Goal: Information Seeking & Learning: Learn about a topic

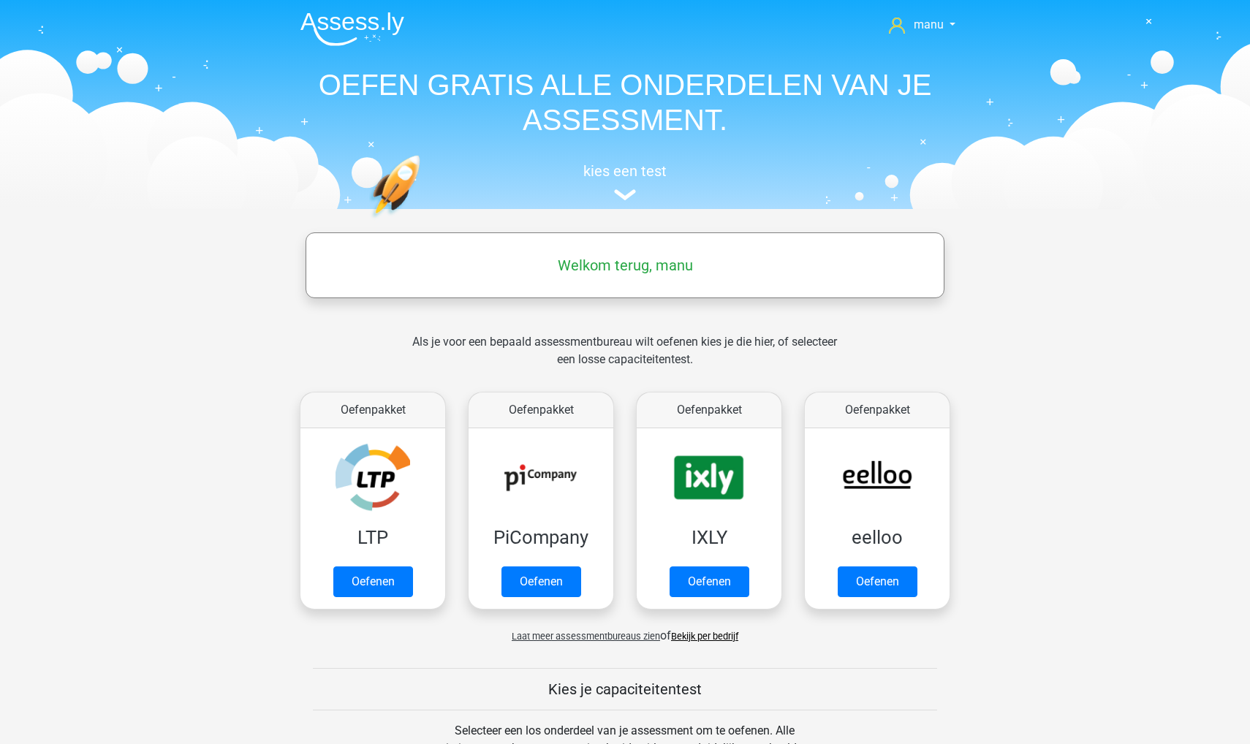
scroll to position [454, 0]
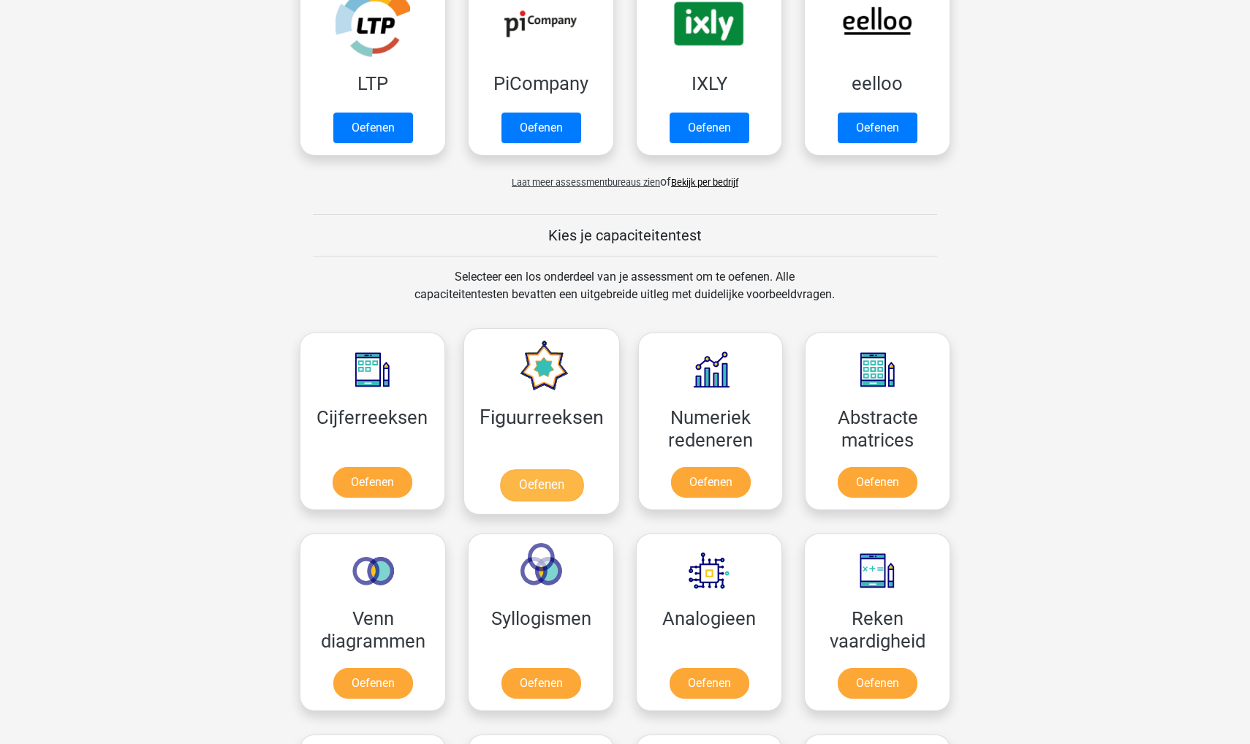
click at [555, 481] on link "Oefenen" at bounding box center [540, 485] width 83 height 32
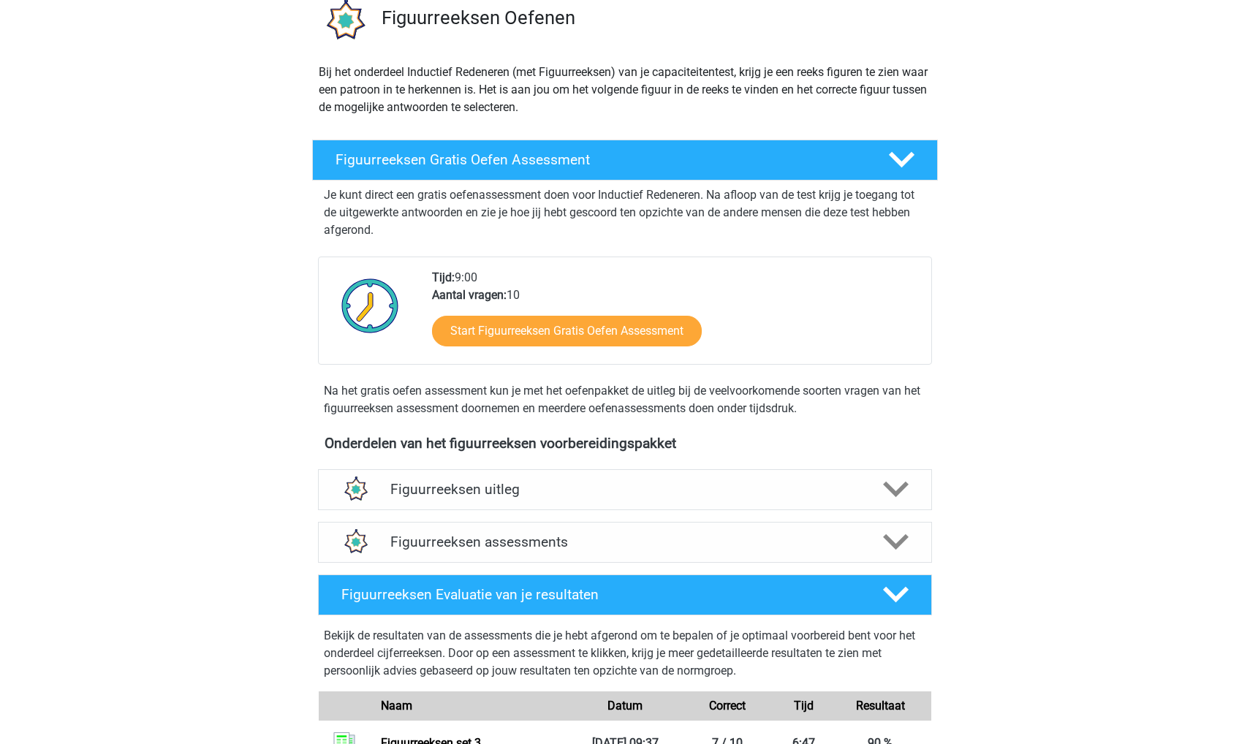
scroll to position [129, 0]
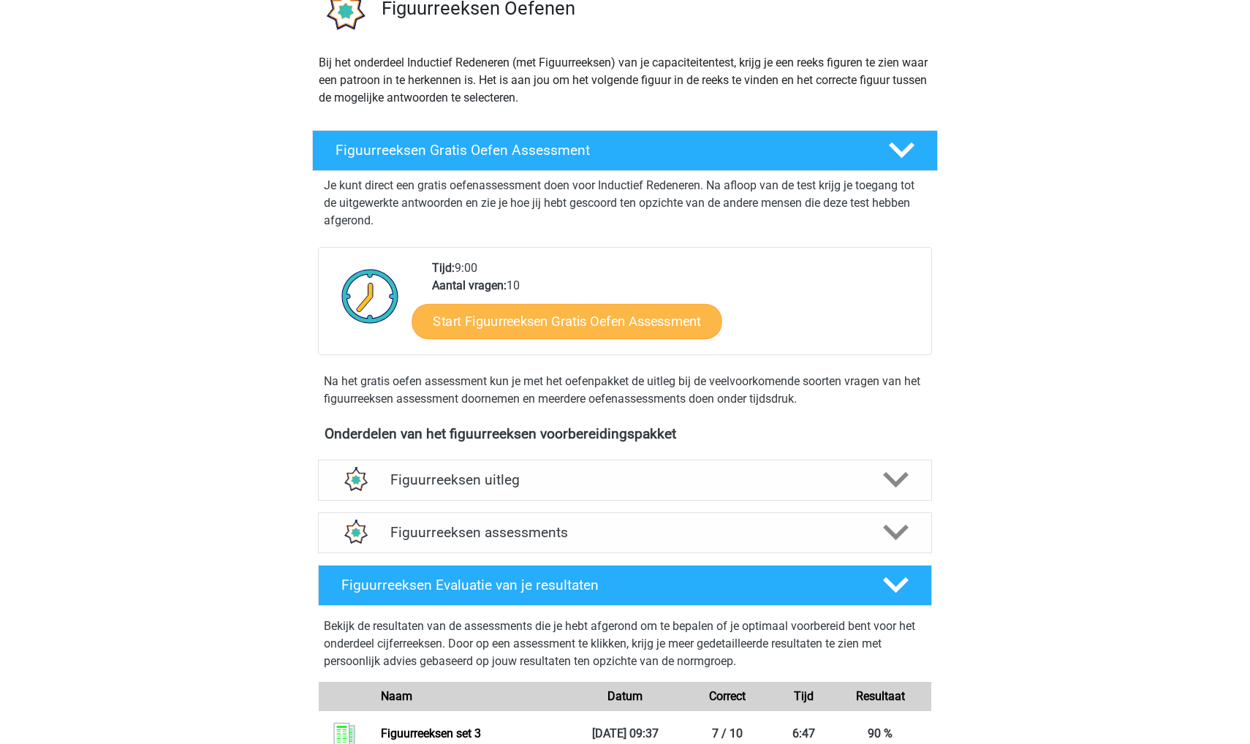
click at [566, 326] on link "Start Figuurreeksen Gratis Oefen Assessment" at bounding box center [567, 320] width 310 height 35
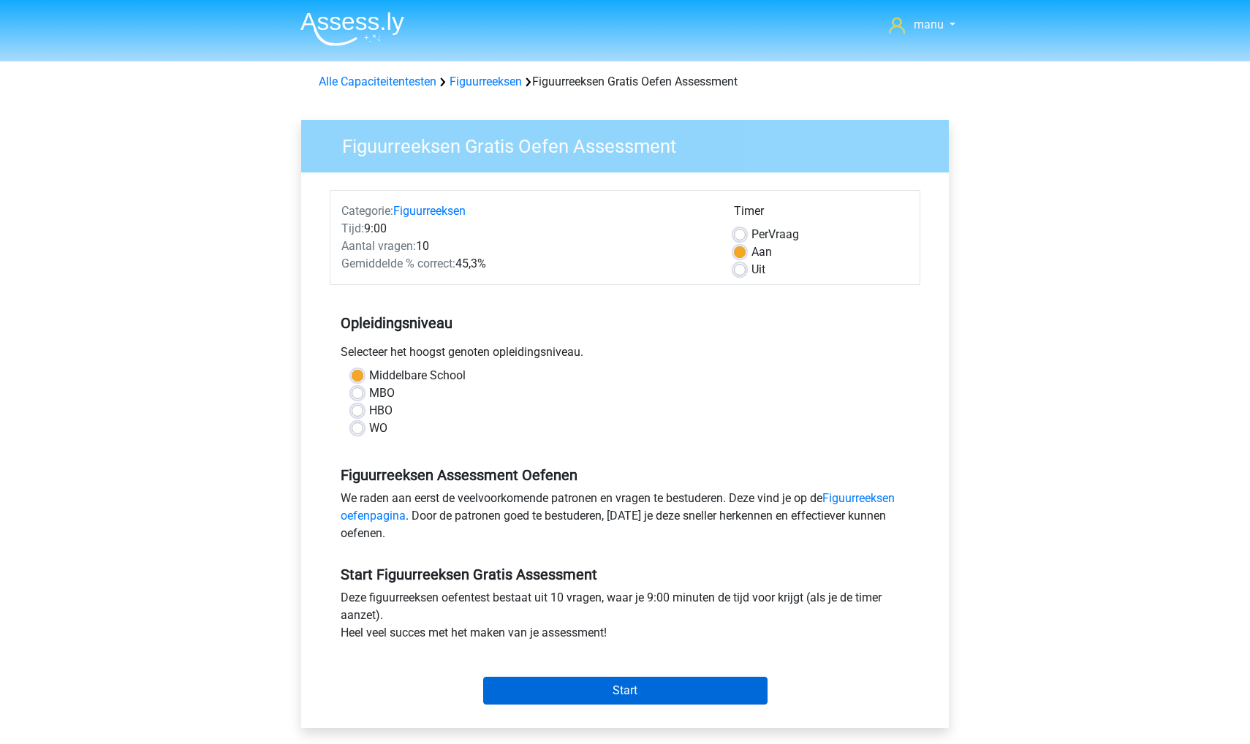
click at [533, 690] on input "Start" at bounding box center [625, 691] width 284 height 28
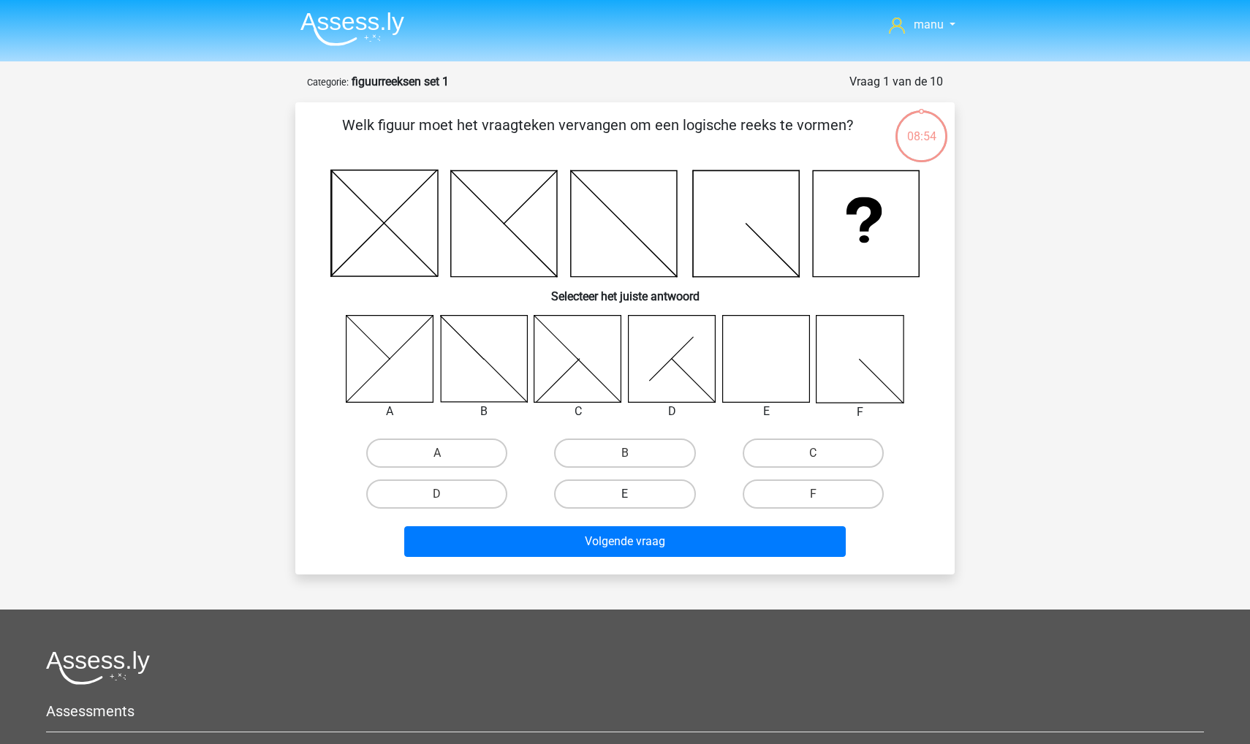
click at [596, 497] on label "E" at bounding box center [624, 493] width 141 height 29
click at [625, 497] on input "E" at bounding box center [630, 499] width 10 height 10
radio input "true"
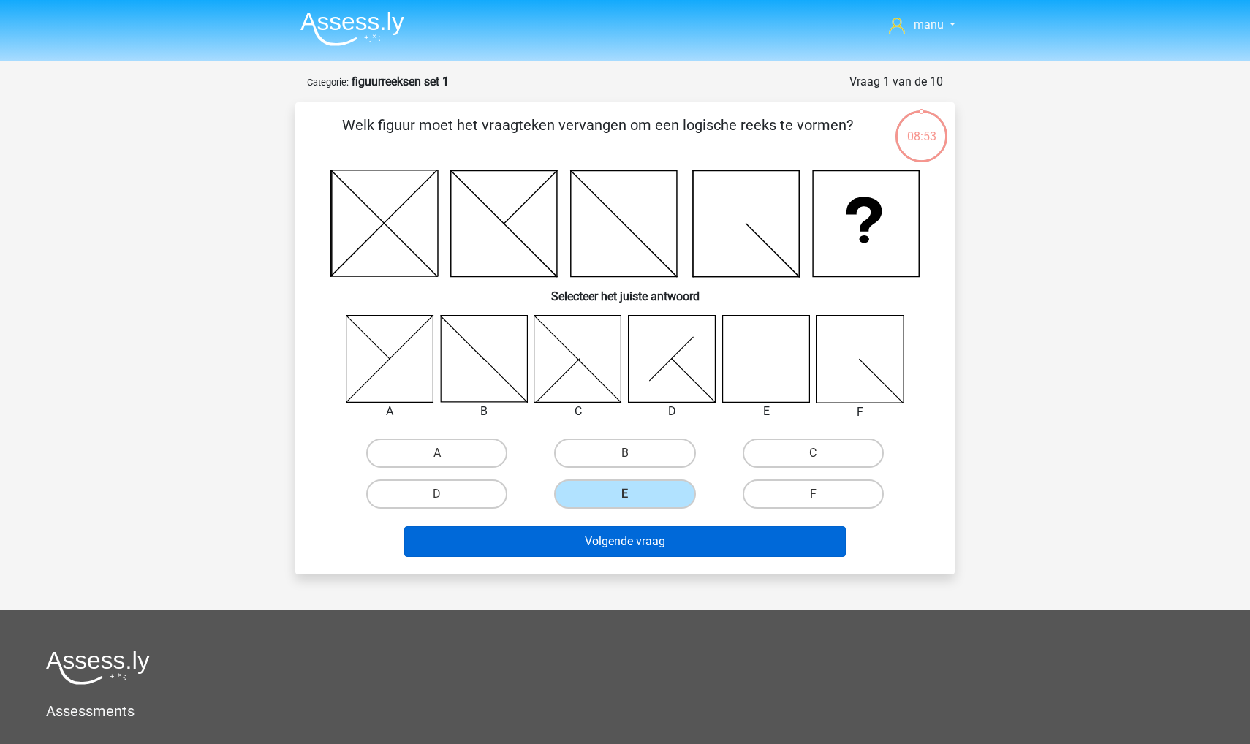
click at [574, 544] on button "Volgende vraag" at bounding box center [625, 541] width 442 height 31
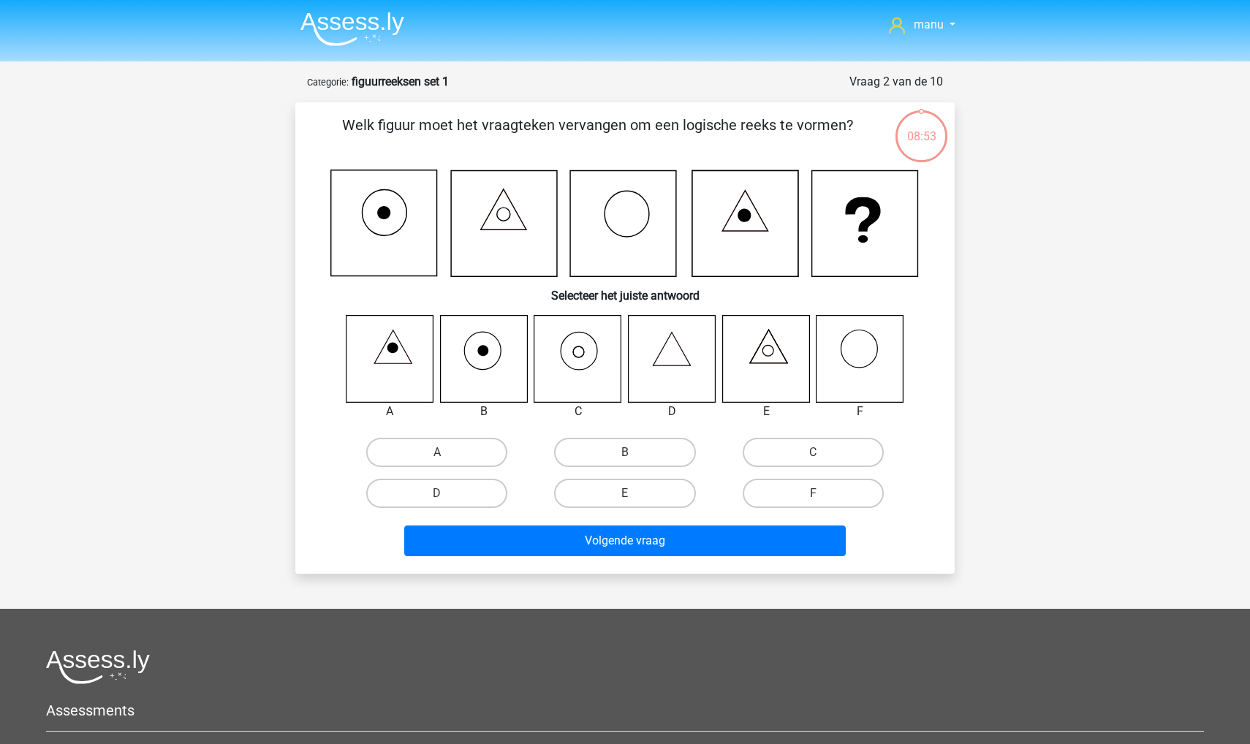
scroll to position [73, 0]
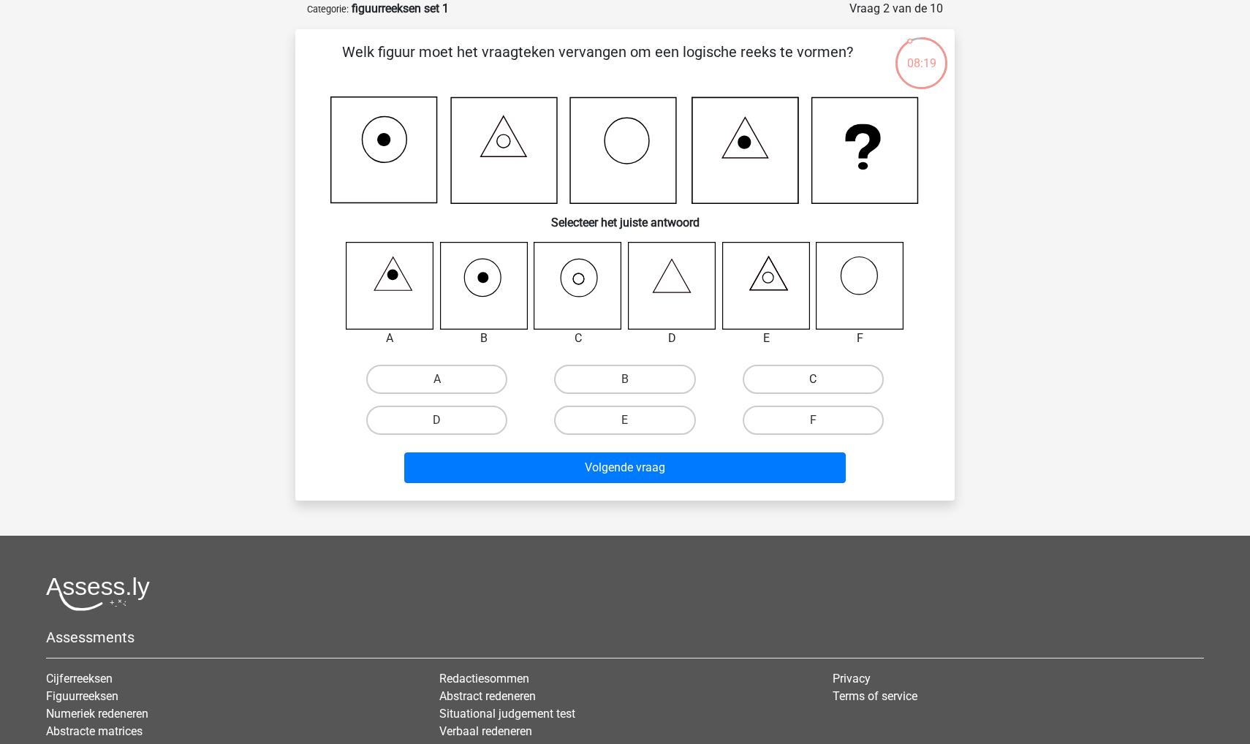
click at [764, 379] on label "C" at bounding box center [813, 379] width 141 height 29
click at [813, 379] on input "C" at bounding box center [818, 384] width 10 height 10
radio input "true"
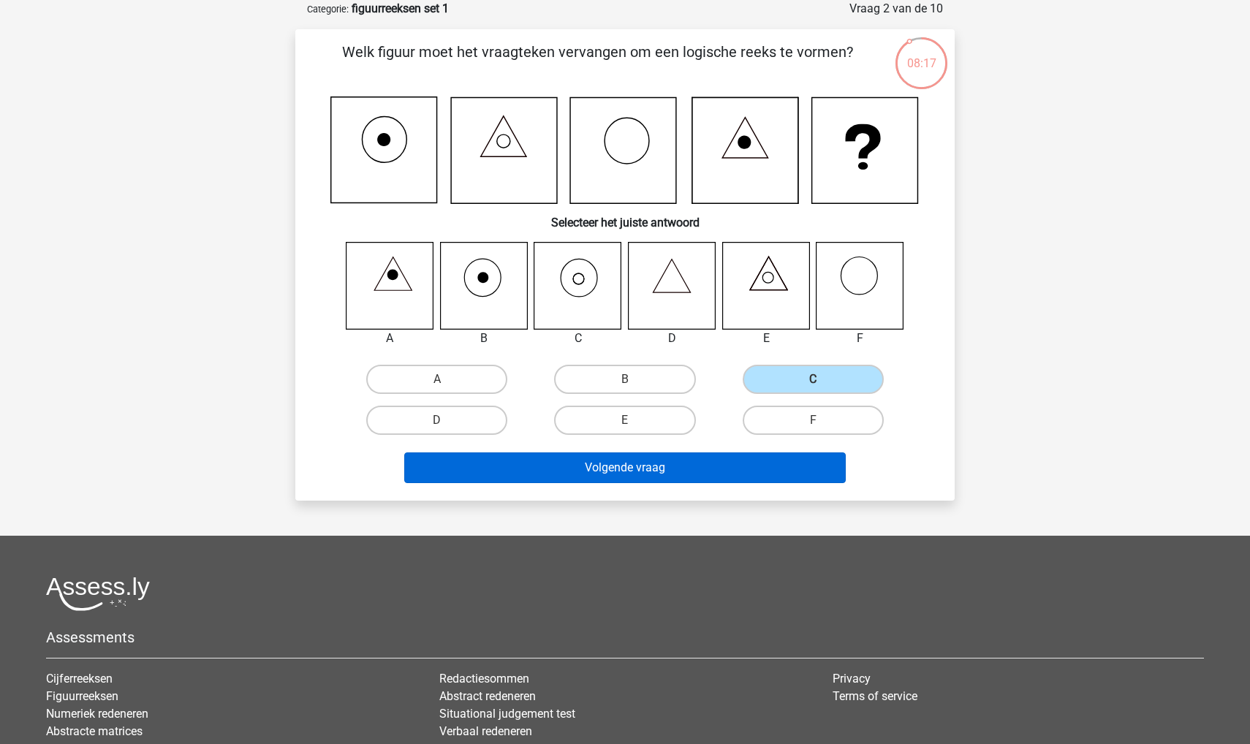
click at [708, 472] on button "Volgende vraag" at bounding box center [625, 467] width 442 height 31
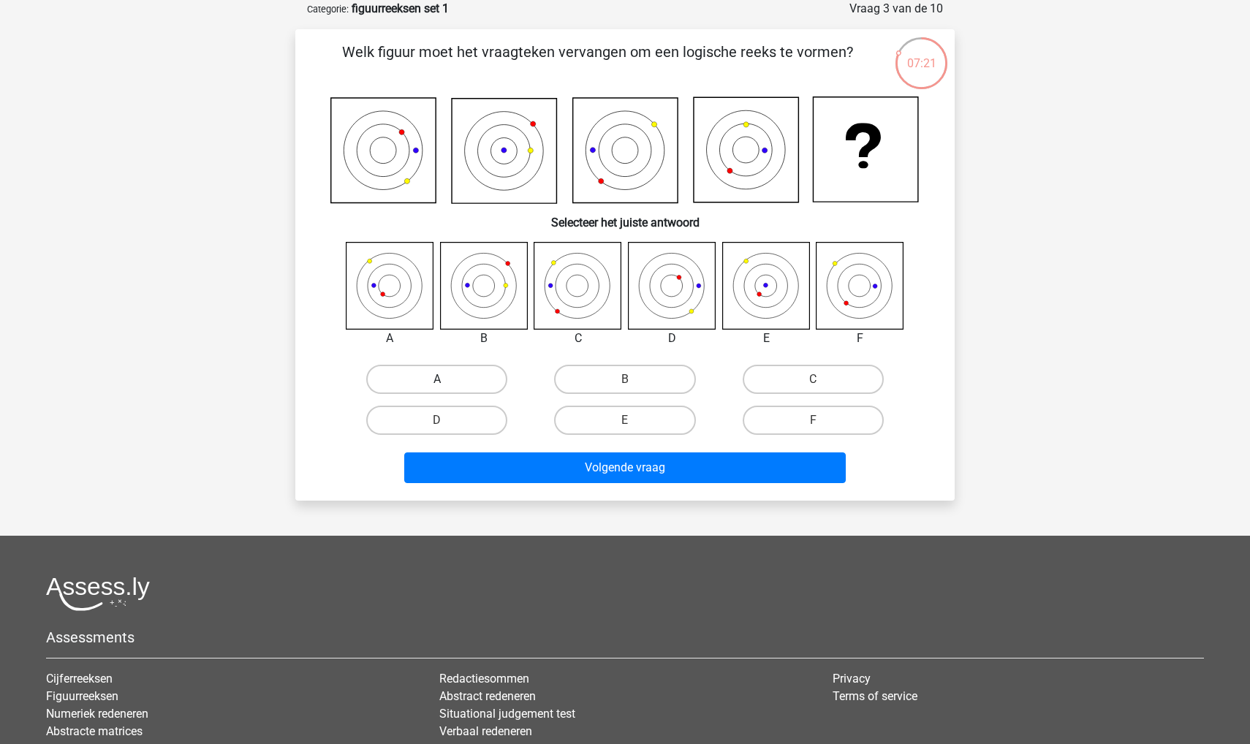
click at [406, 372] on label "A" at bounding box center [436, 379] width 141 height 29
click at [437, 379] on input "A" at bounding box center [442, 384] width 10 height 10
radio input "true"
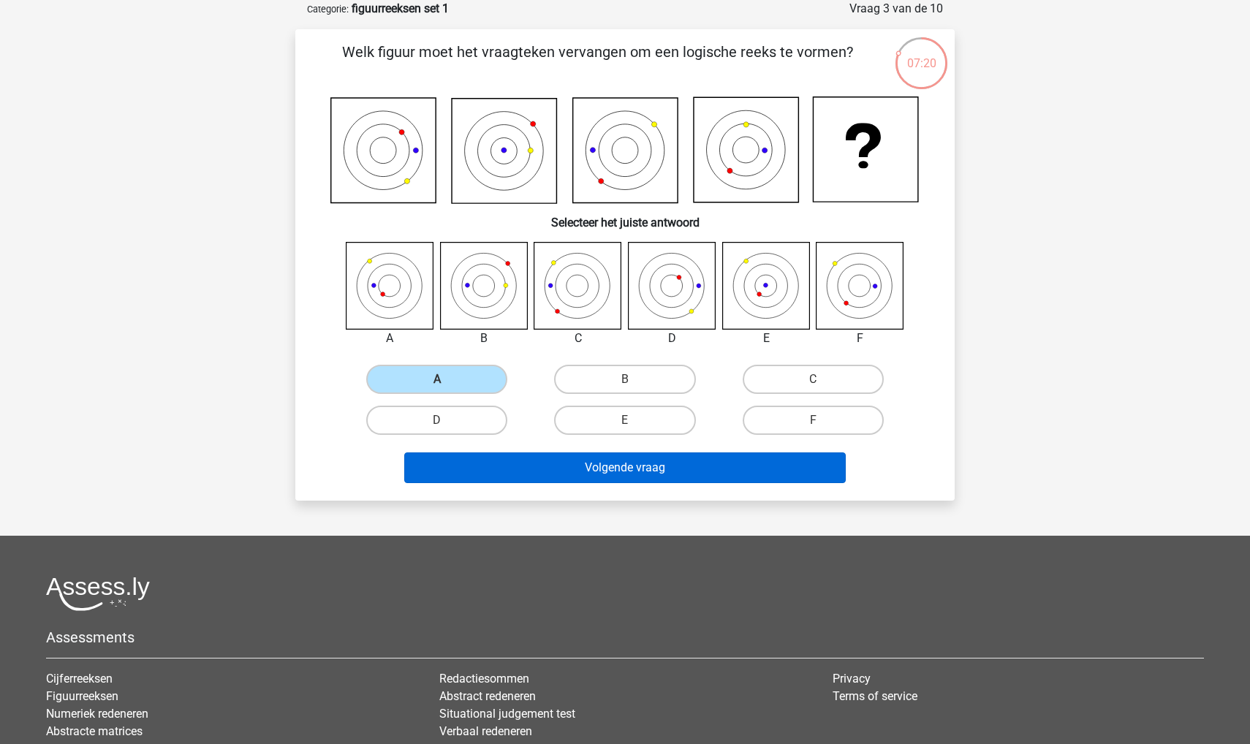
click at [492, 474] on button "Volgende vraag" at bounding box center [625, 467] width 442 height 31
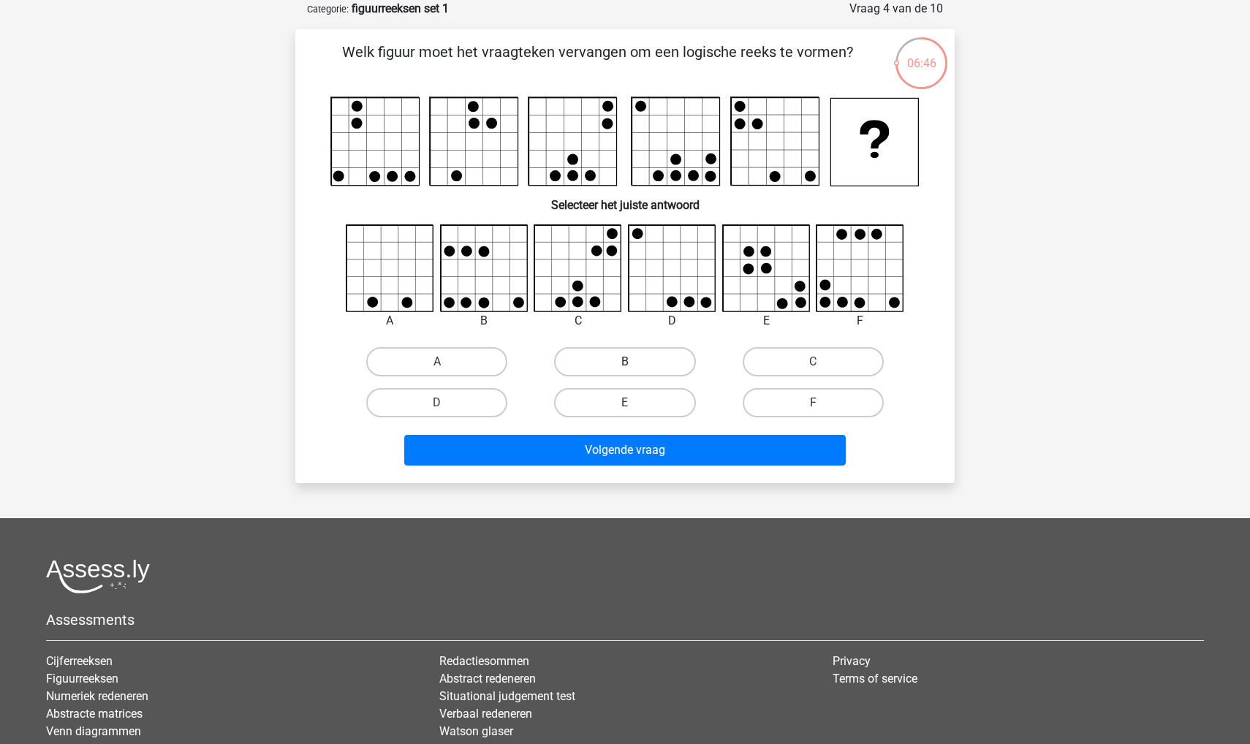
click at [605, 358] on label "B" at bounding box center [624, 361] width 141 height 29
click at [625, 362] on input "B" at bounding box center [630, 367] width 10 height 10
radio input "true"
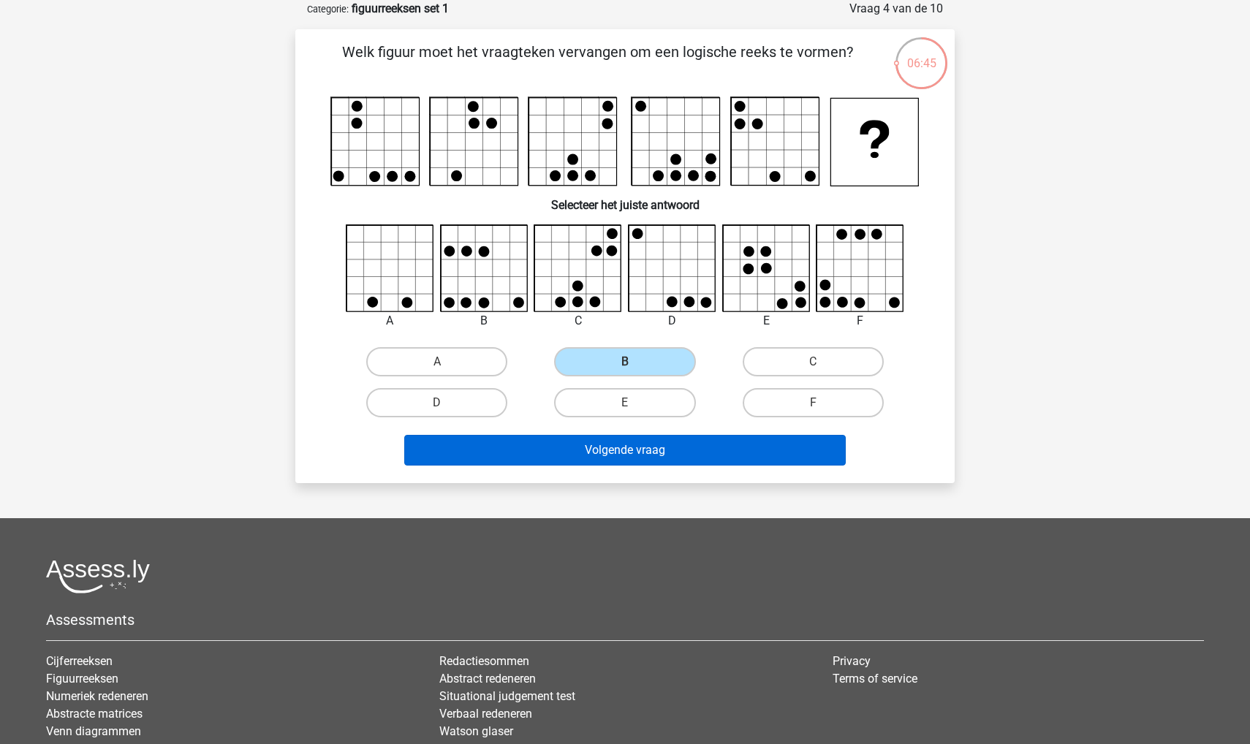
click at [615, 442] on button "Volgende vraag" at bounding box center [625, 450] width 442 height 31
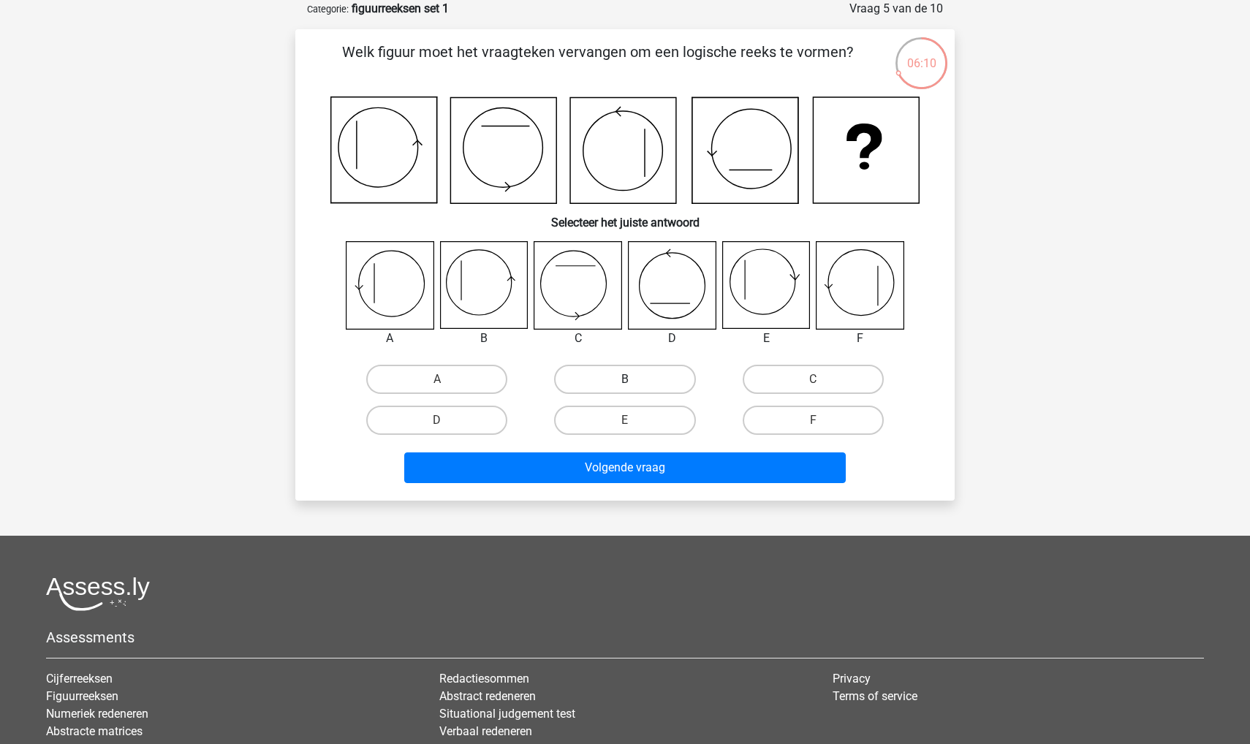
click at [611, 380] on label "B" at bounding box center [624, 379] width 141 height 29
click at [625, 380] on input "B" at bounding box center [630, 384] width 10 height 10
radio input "true"
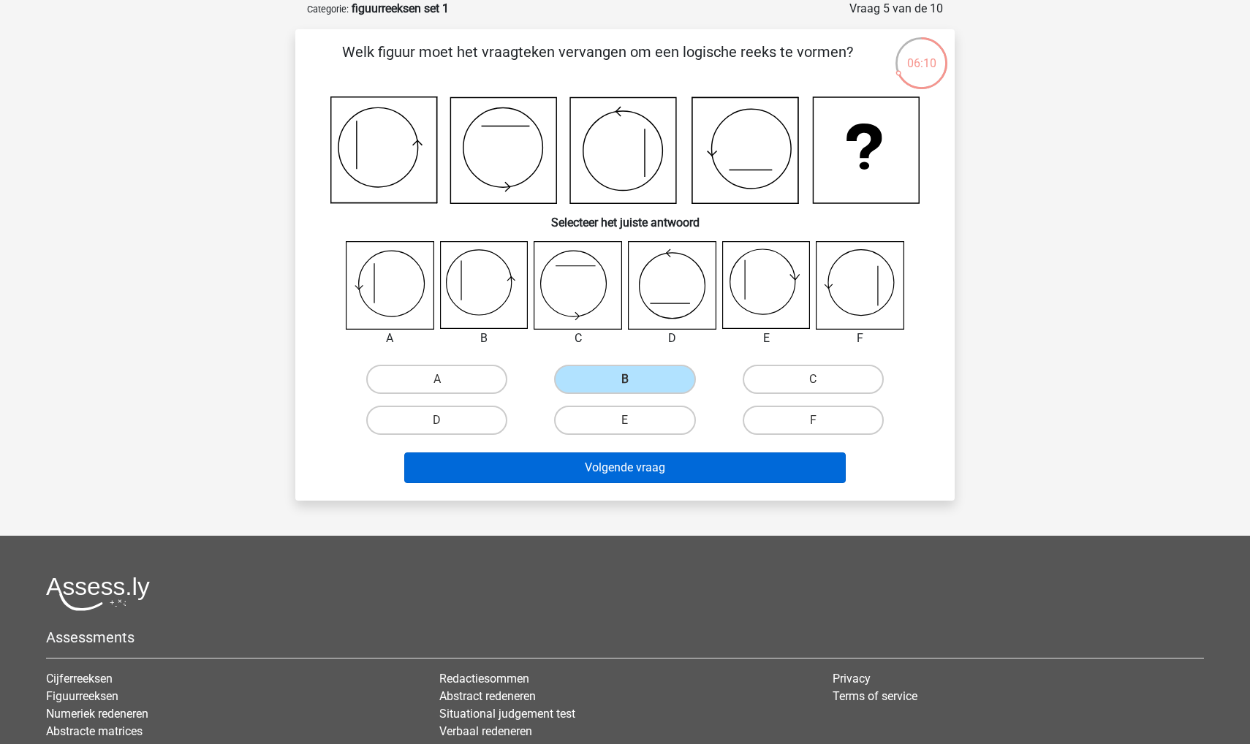
click at [581, 468] on button "Volgende vraag" at bounding box center [625, 467] width 442 height 31
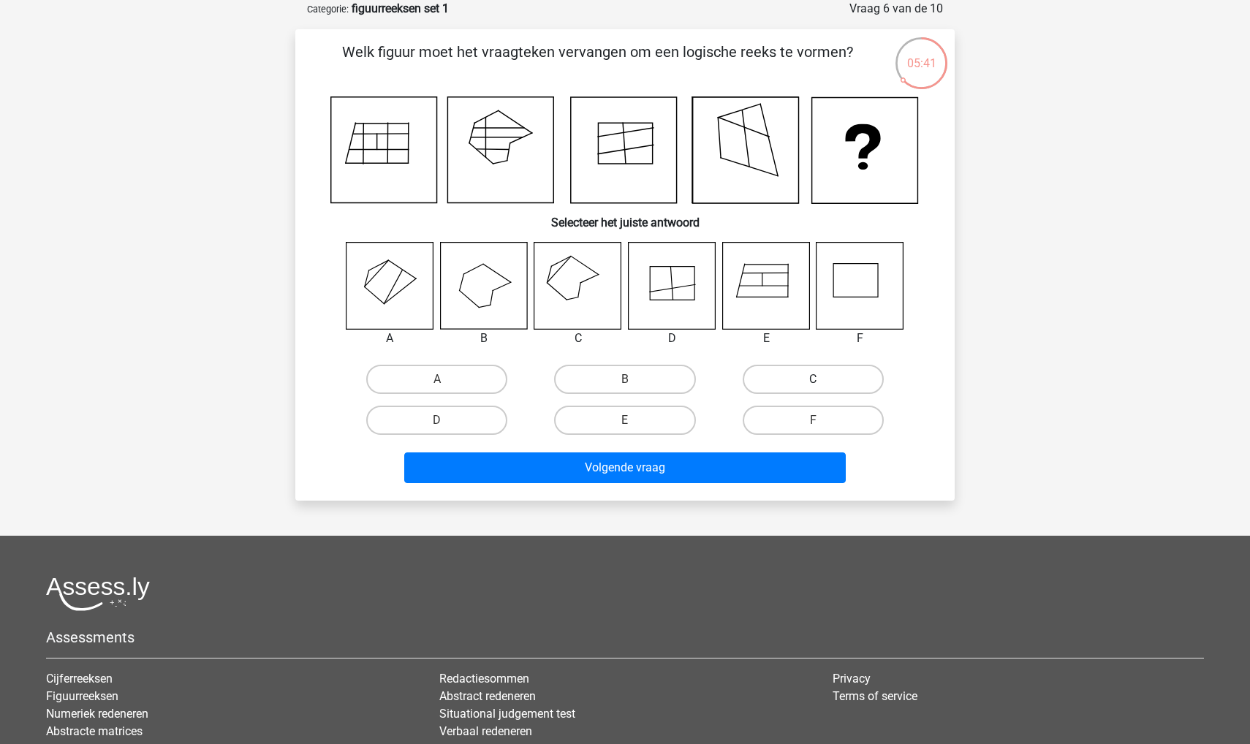
click at [775, 388] on label "C" at bounding box center [813, 379] width 141 height 29
click at [813, 388] on input "C" at bounding box center [818, 384] width 10 height 10
radio input "true"
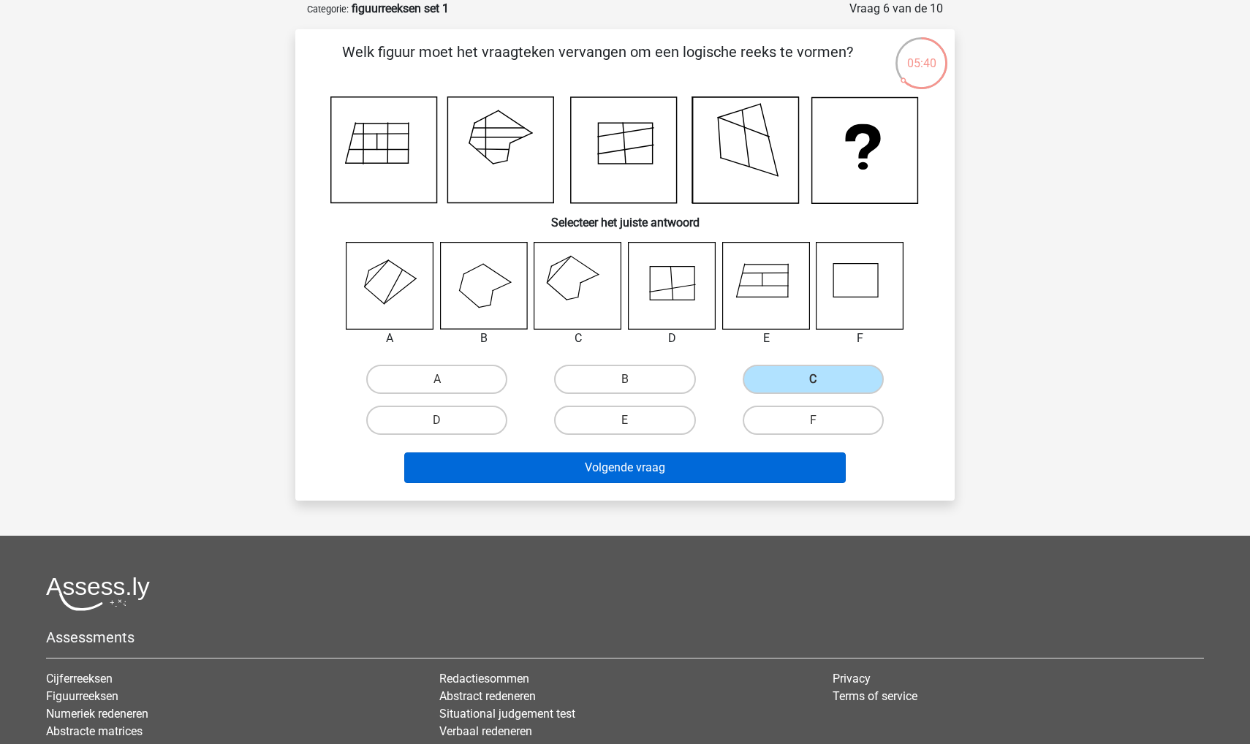
click at [725, 470] on button "Volgende vraag" at bounding box center [625, 467] width 442 height 31
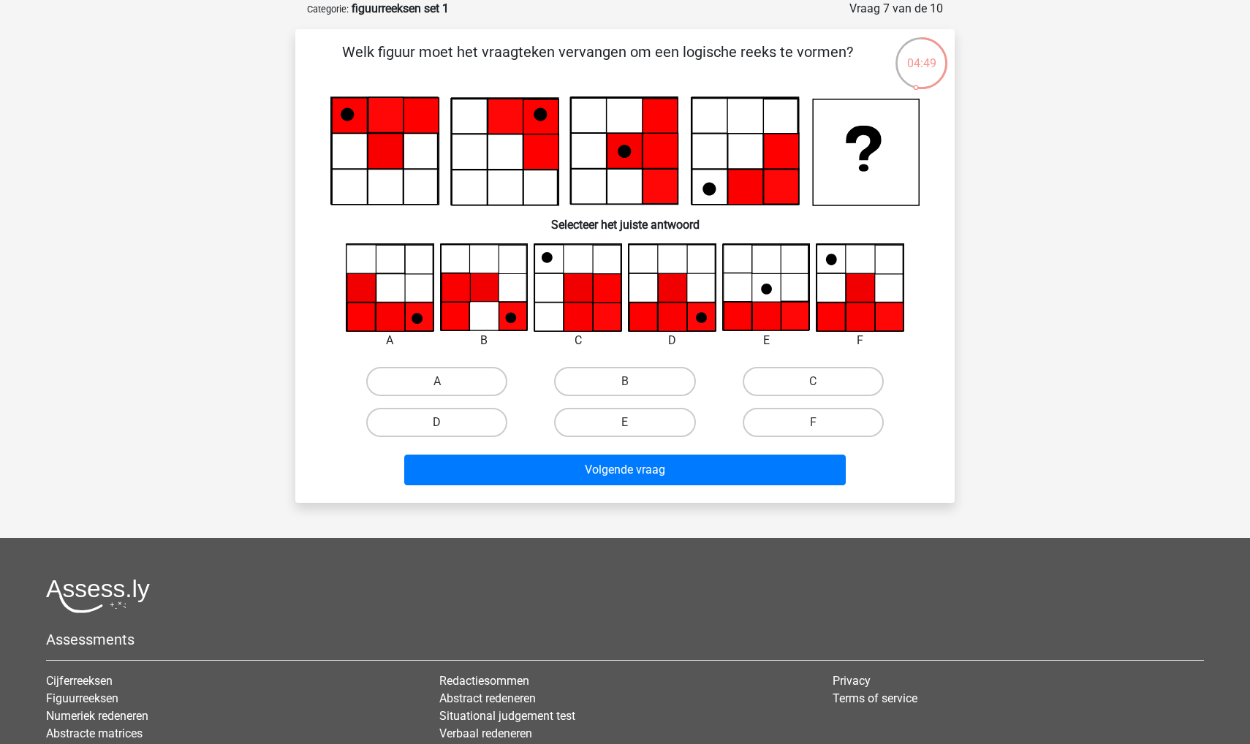
click at [434, 418] on label "D" at bounding box center [436, 422] width 141 height 29
click at [437, 422] on input "D" at bounding box center [442, 427] width 10 height 10
radio input "true"
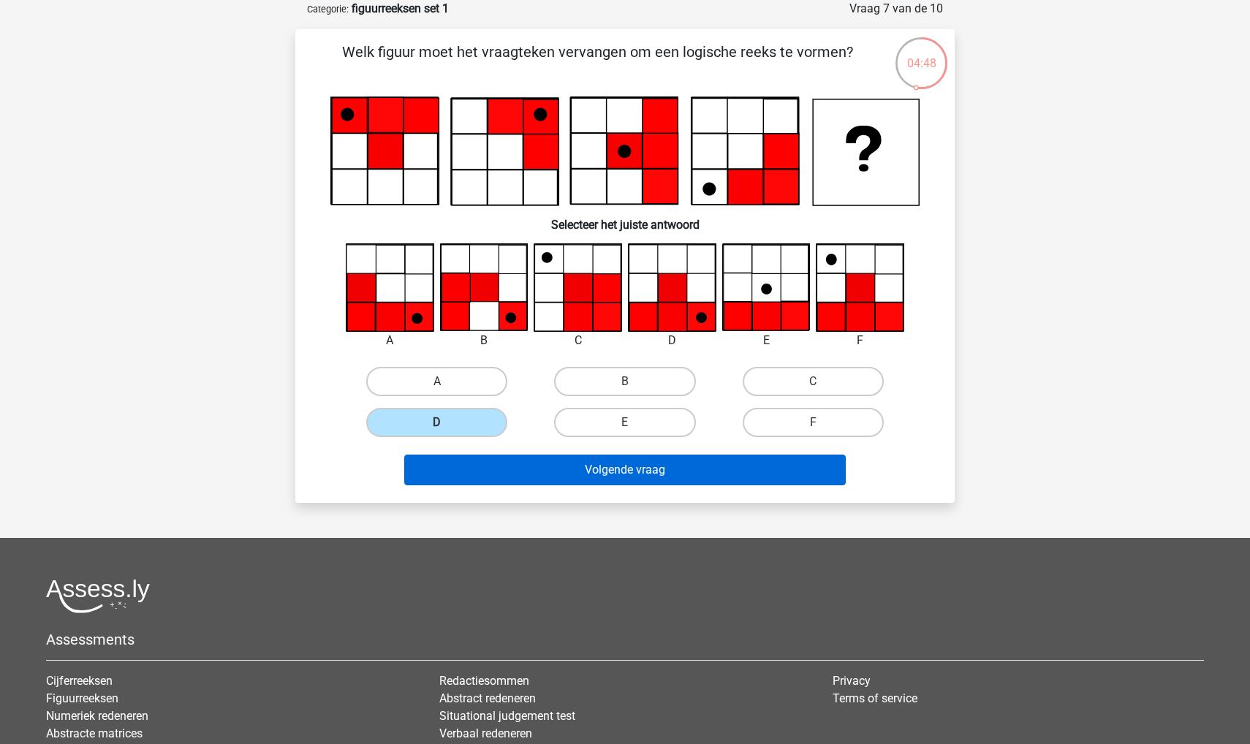
click at [471, 470] on button "Volgende vraag" at bounding box center [625, 470] width 442 height 31
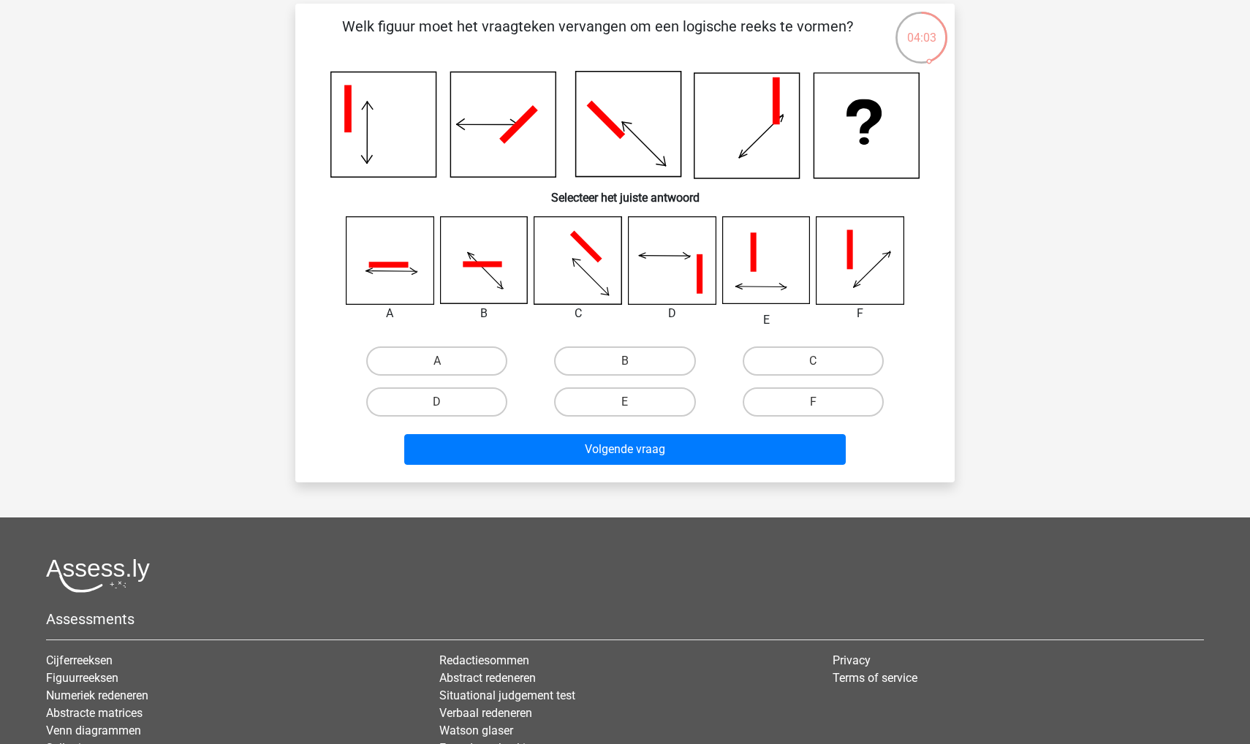
scroll to position [71, 0]
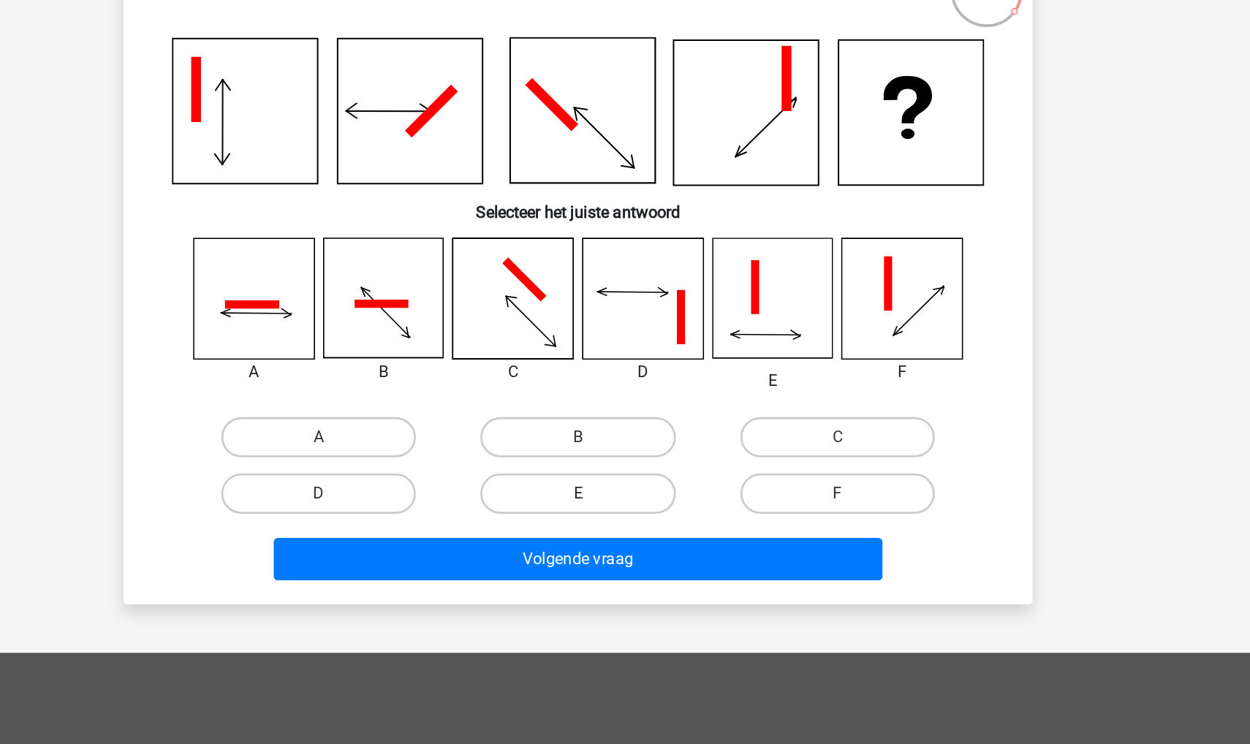
click at [554, 415] on label "E" at bounding box center [624, 429] width 141 height 29
click at [625, 430] on input "E" at bounding box center [630, 435] width 10 height 10
radio input "true"
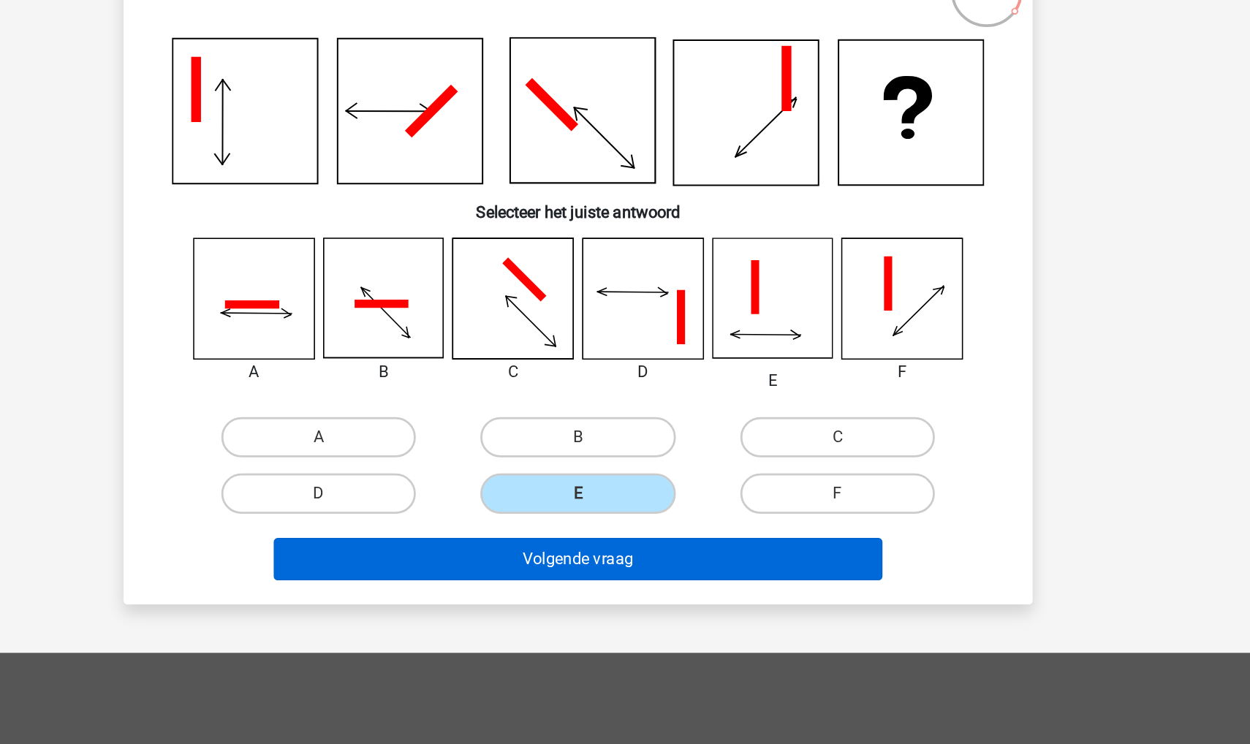
click at [430, 462] on button "Volgende vraag" at bounding box center [625, 477] width 442 height 31
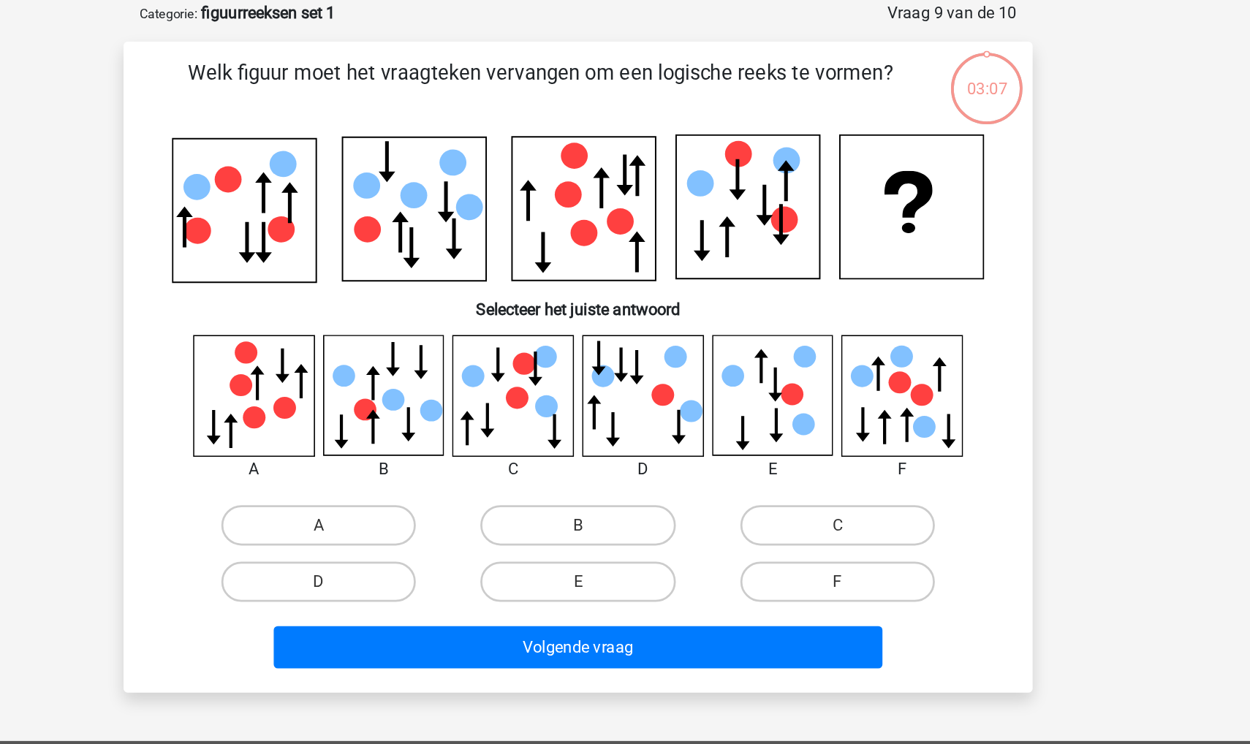
scroll to position [30, 0]
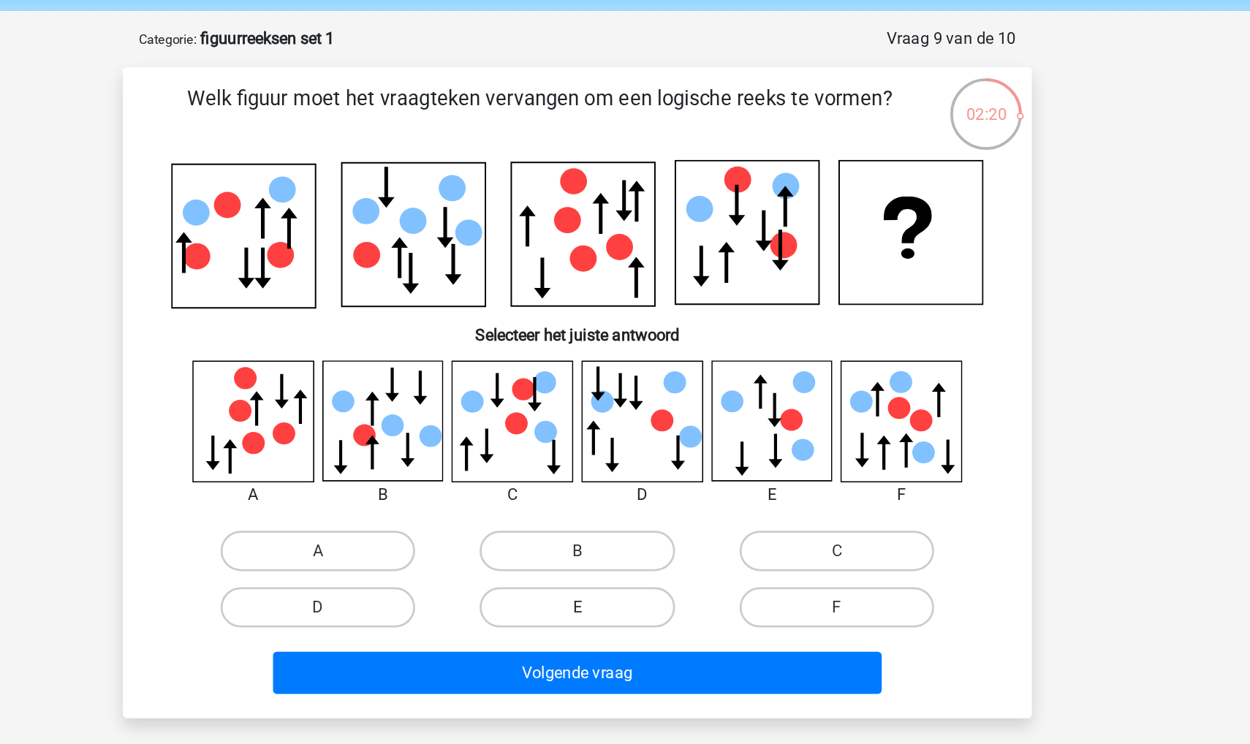
click at [554, 449] on label "E" at bounding box center [624, 463] width 141 height 29
click at [625, 464] on input "E" at bounding box center [630, 469] width 10 height 10
radio input "true"
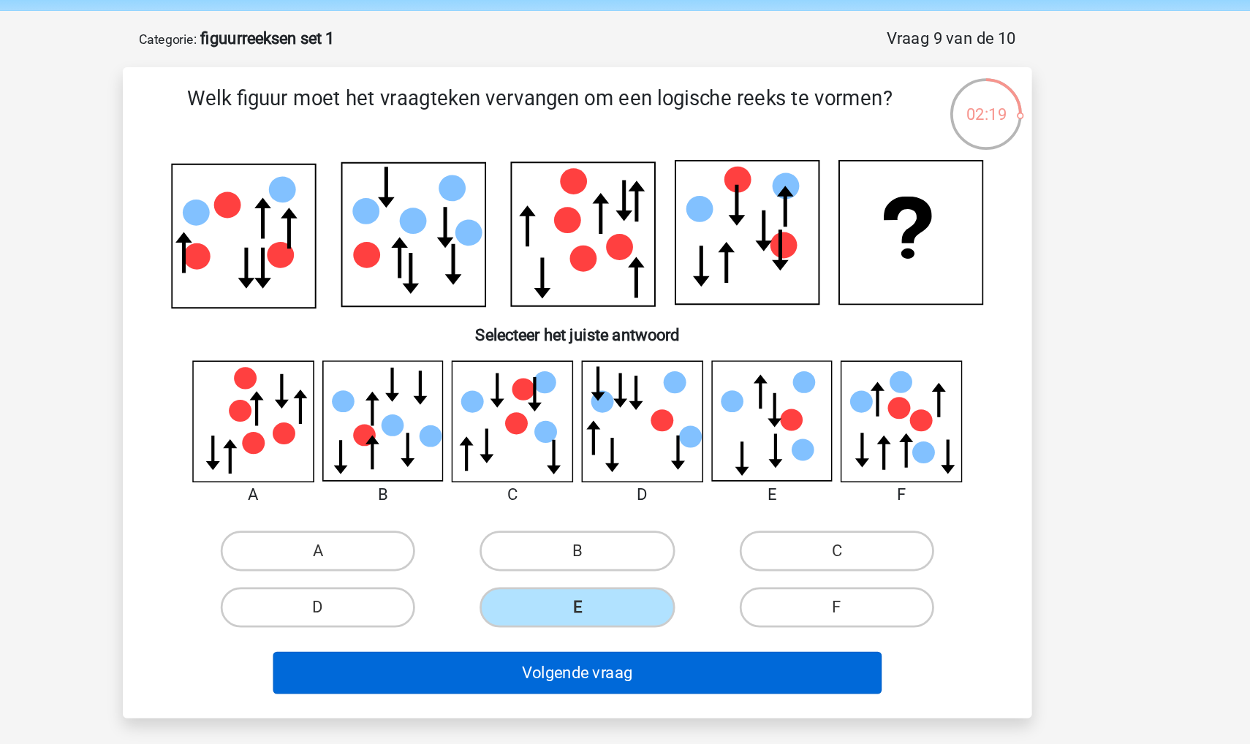
click at [436, 496] on button "Volgende vraag" at bounding box center [625, 511] width 442 height 31
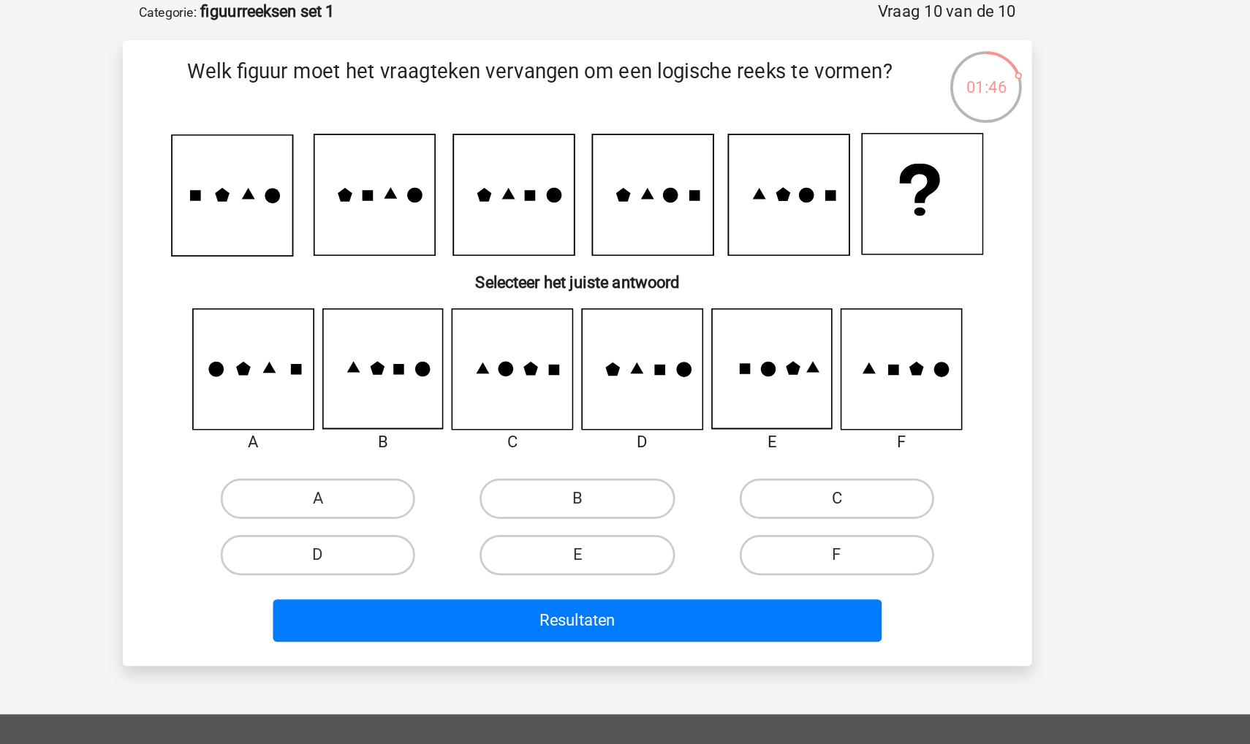
click at [743, 390] on label "C" at bounding box center [813, 404] width 141 height 29
click at [813, 405] on input "C" at bounding box center [818, 410] width 10 height 10
radio input "true"
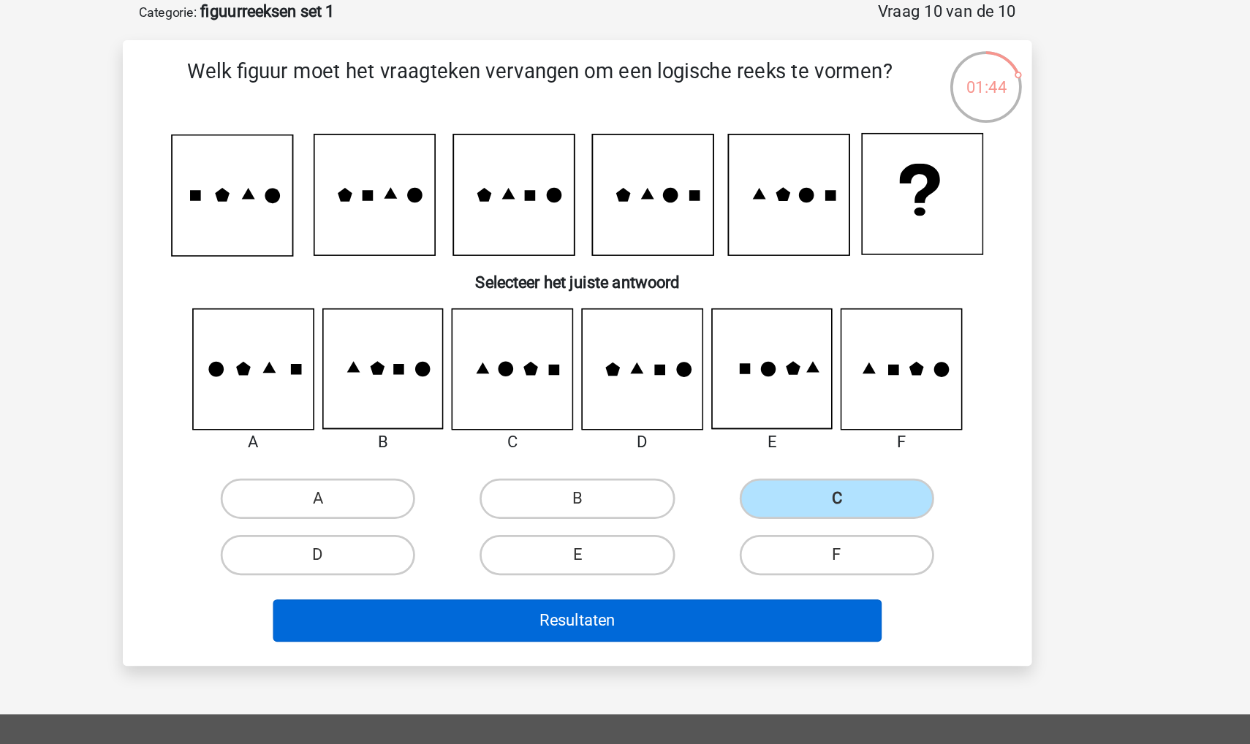
click at [526, 478] on button "Resultaten" at bounding box center [625, 493] width 442 height 31
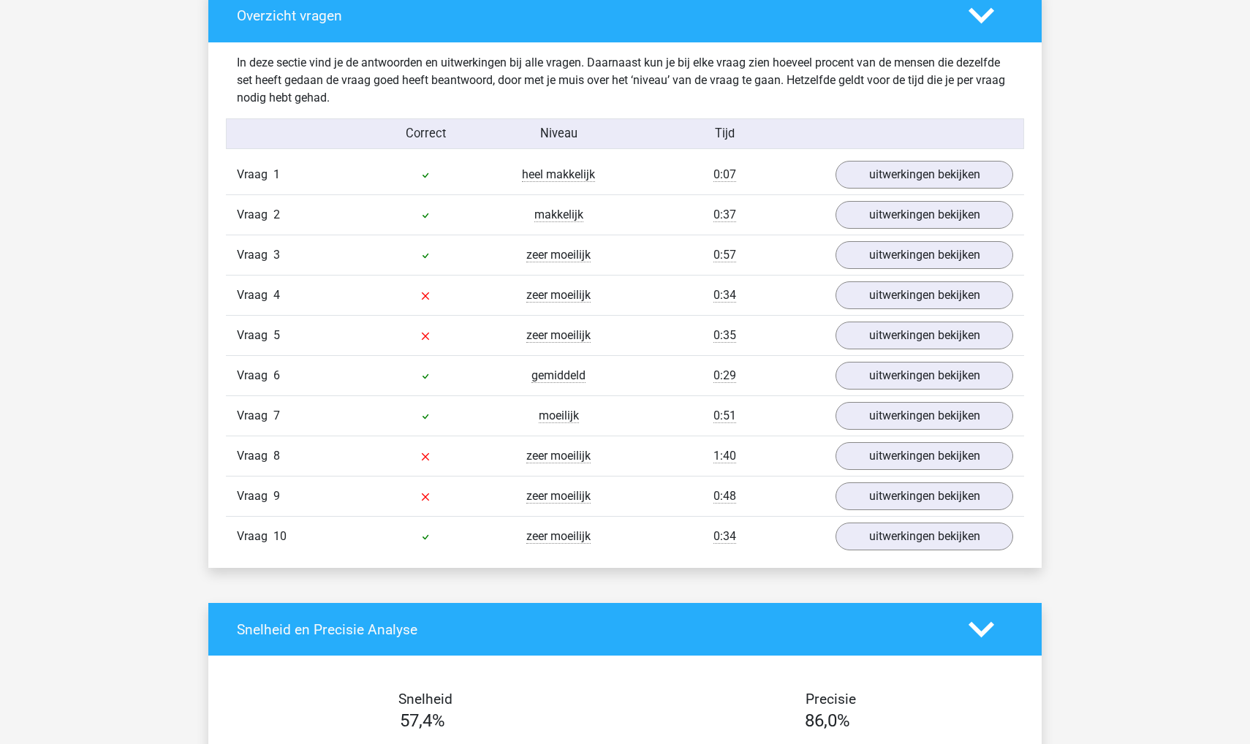
scroll to position [861, 0]
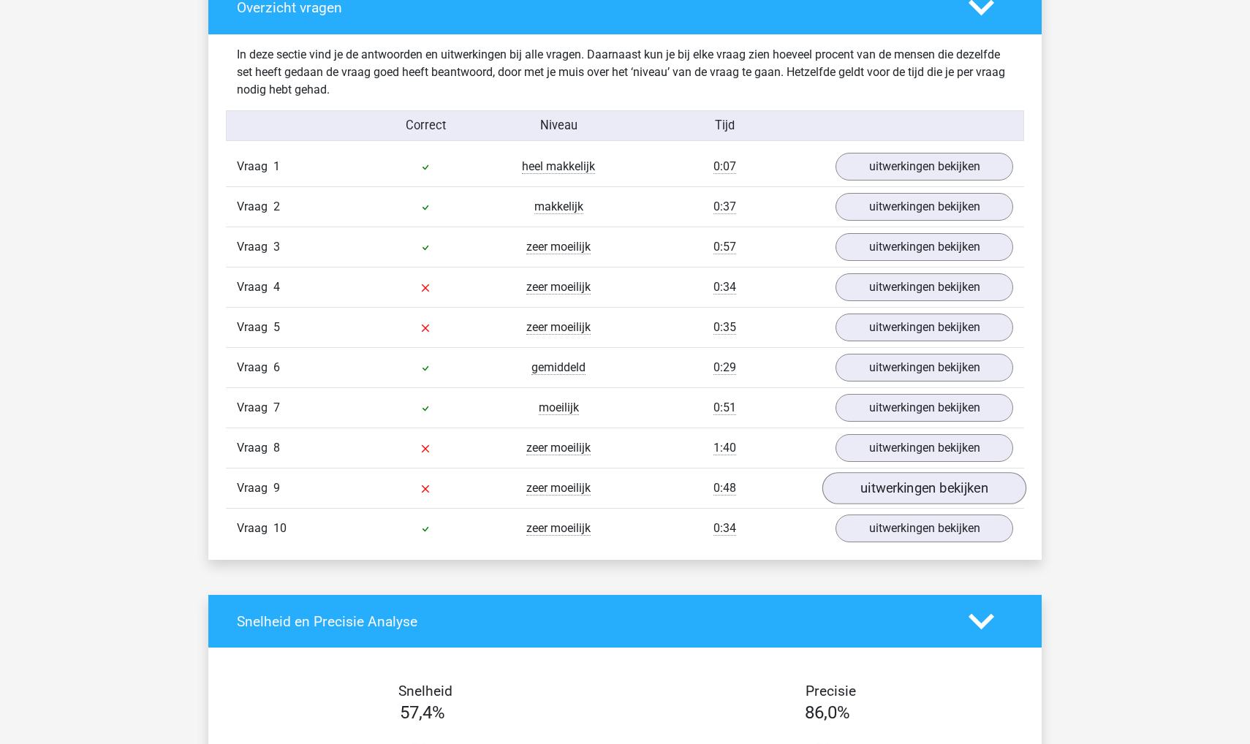
click at [887, 486] on link "uitwerkingen bekijken" at bounding box center [924, 489] width 204 height 32
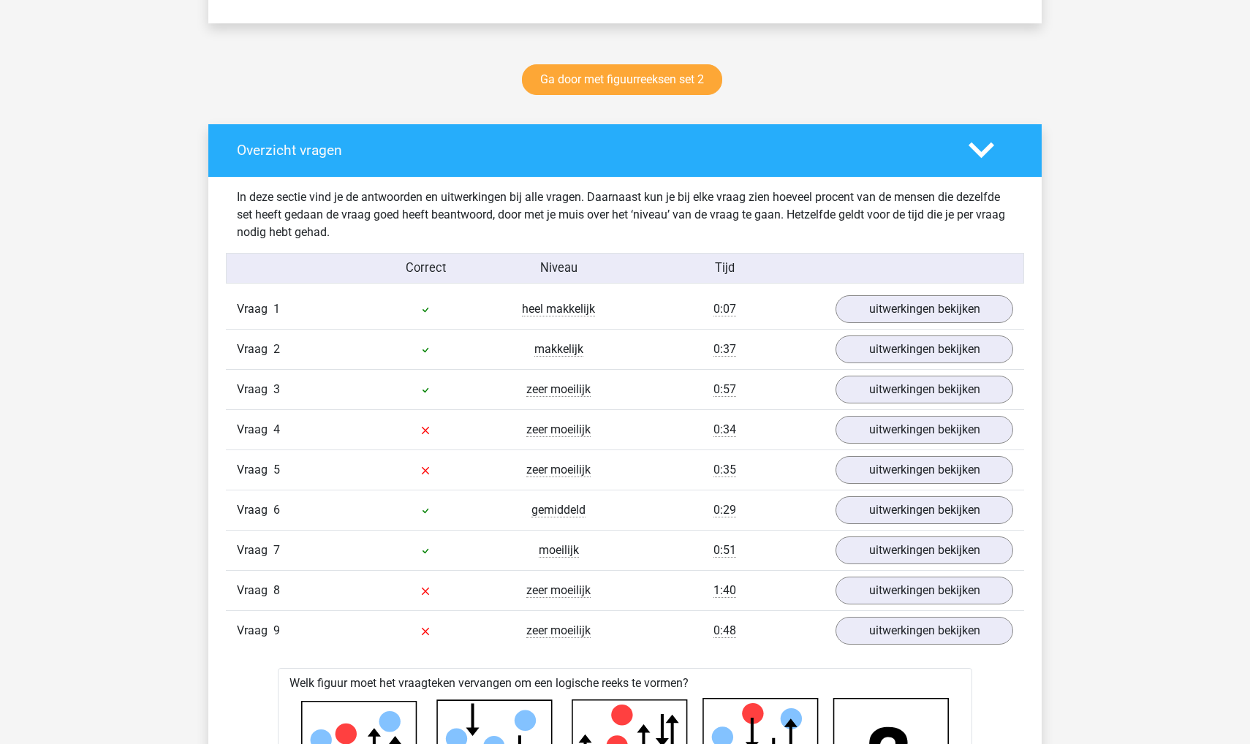
scroll to position [707, 0]
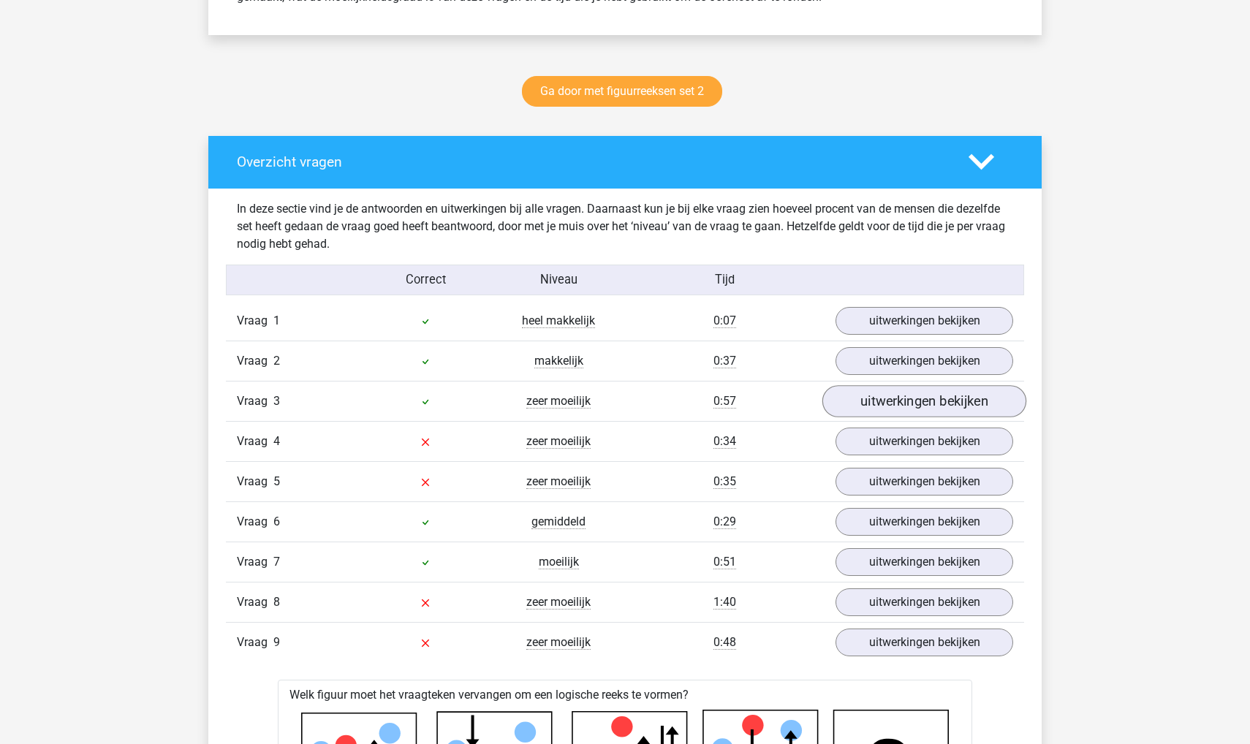
click at [876, 404] on link "uitwerkingen bekijken" at bounding box center [924, 402] width 204 height 32
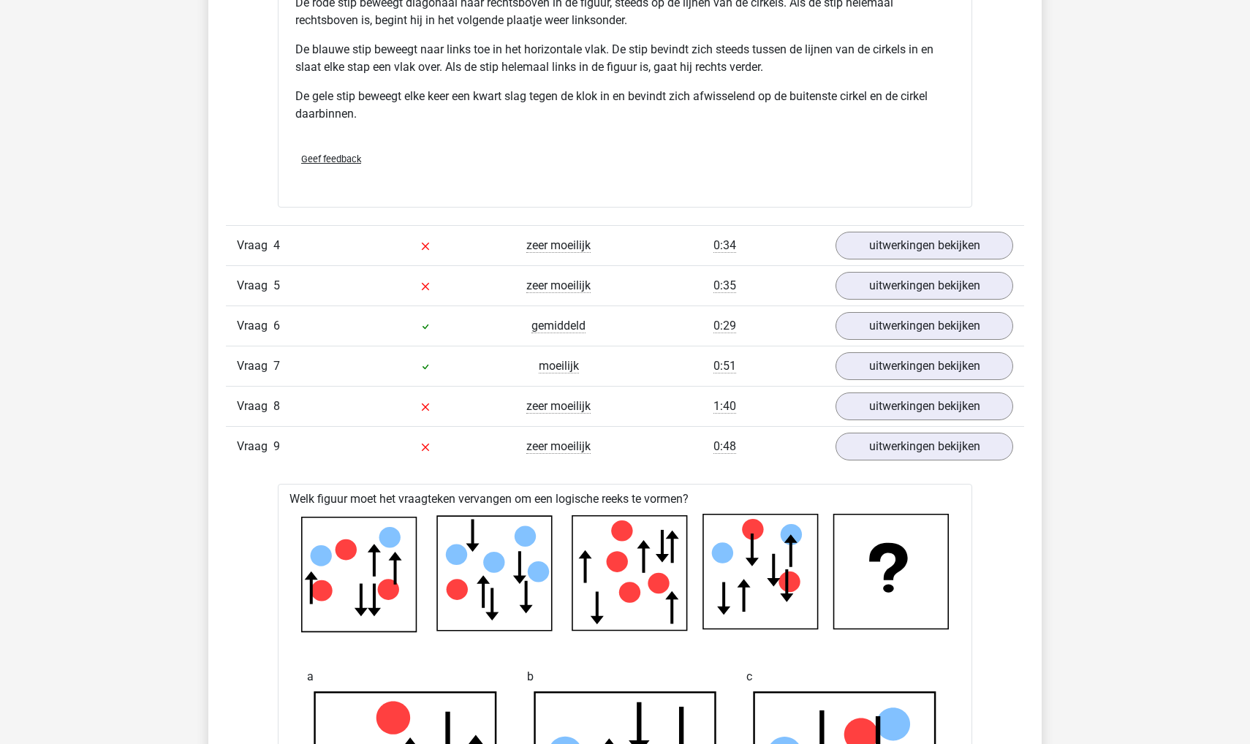
scroll to position [1879, 0]
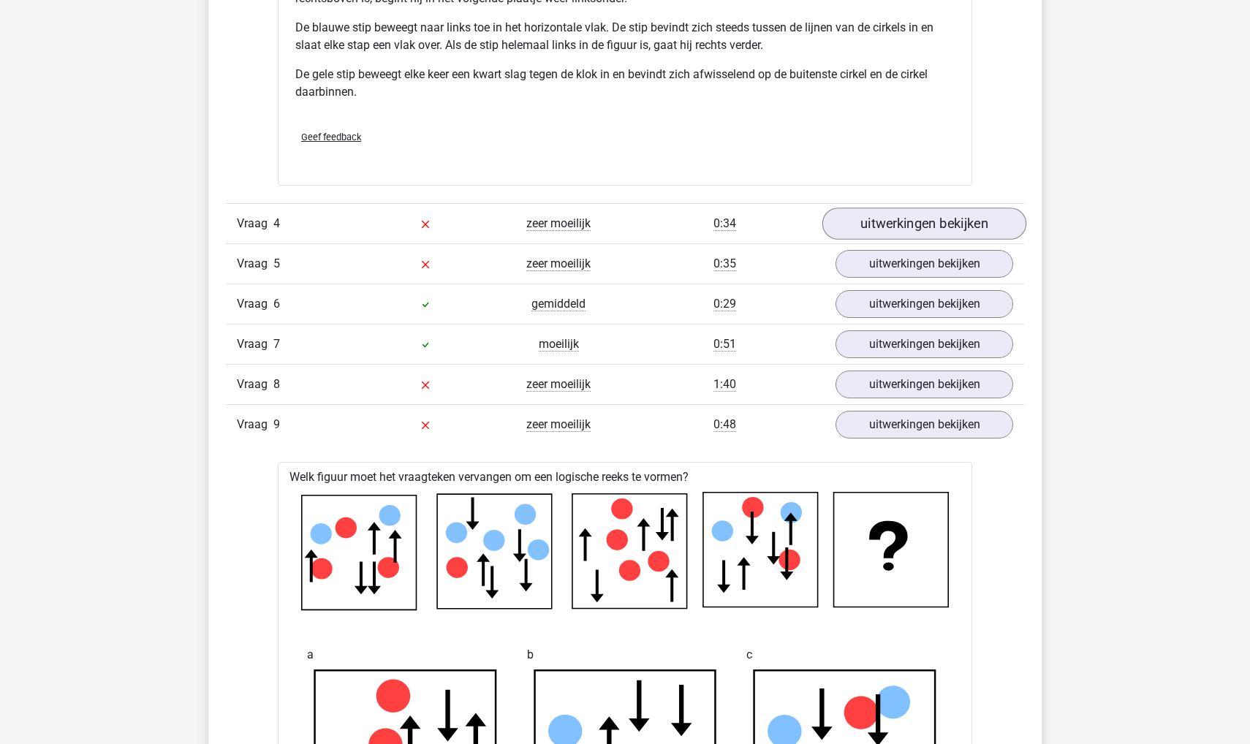
click at [895, 219] on link "uitwerkingen bekijken" at bounding box center [924, 224] width 204 height 32
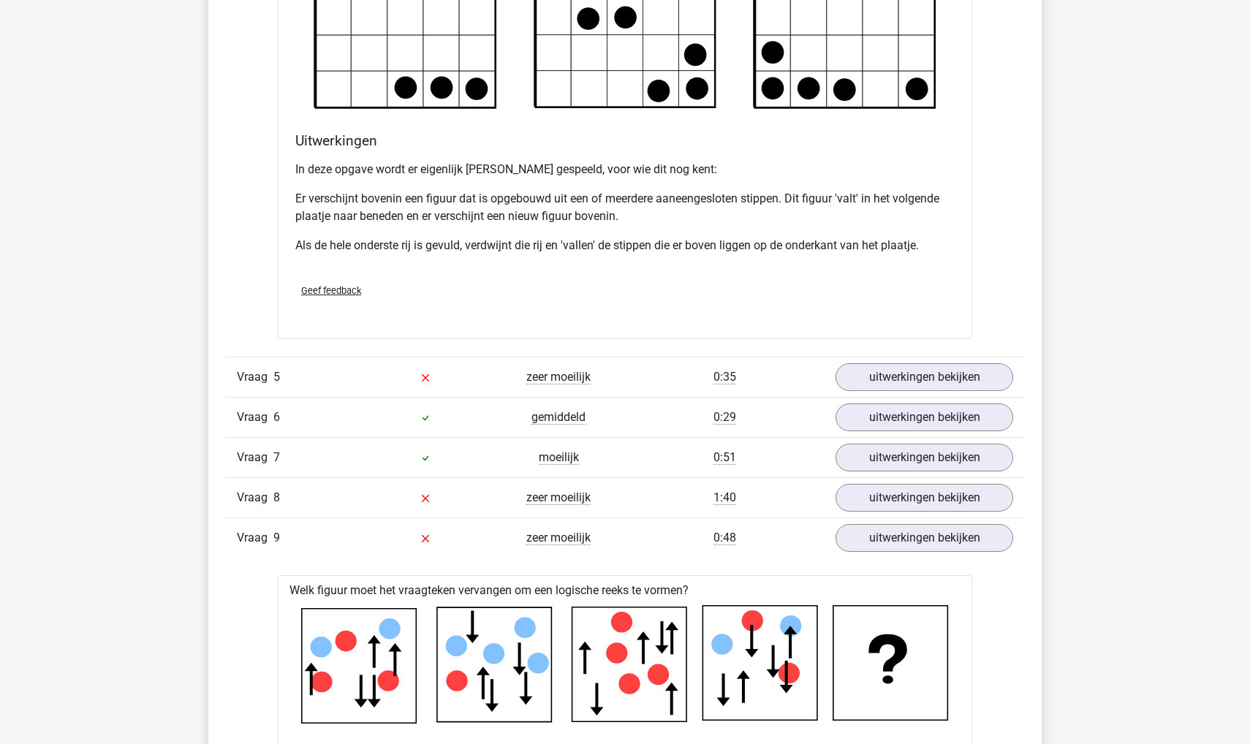
scroll to position [2647, 0]
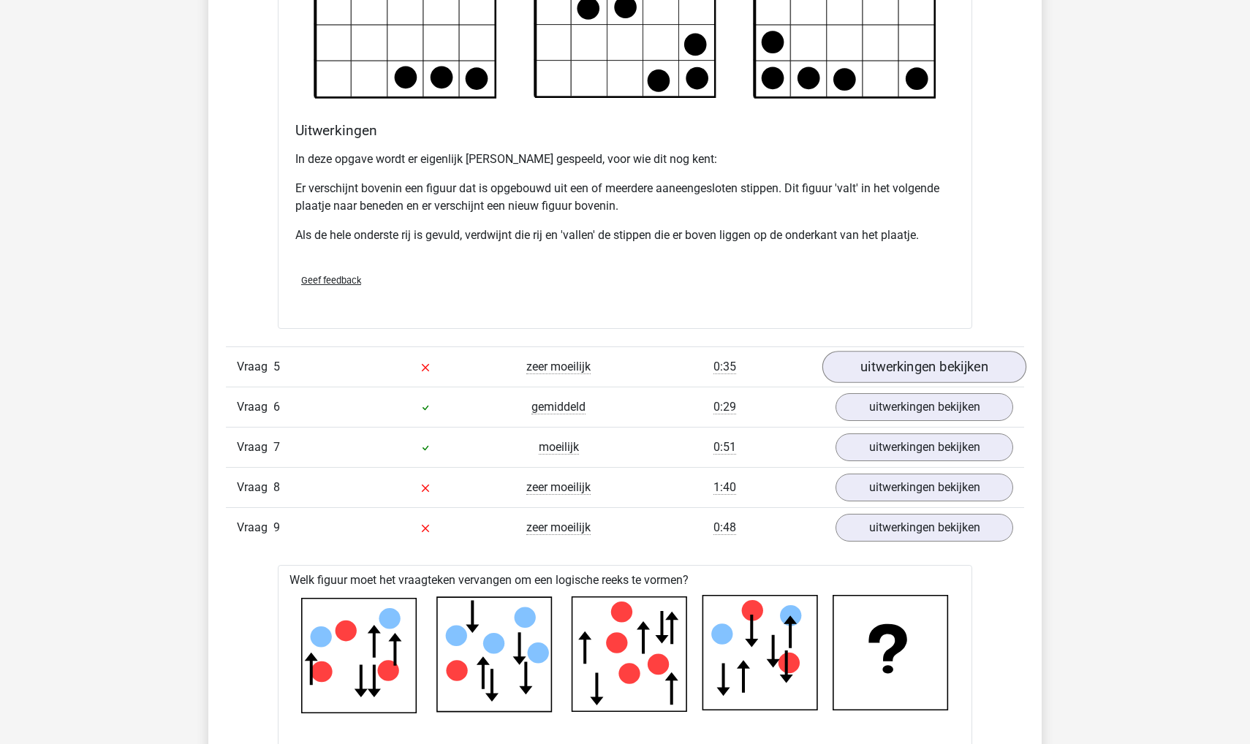
click at [874, 363] on link "uitwerkingen bekijken" at bounding box center [924, 367] width 204 height 32
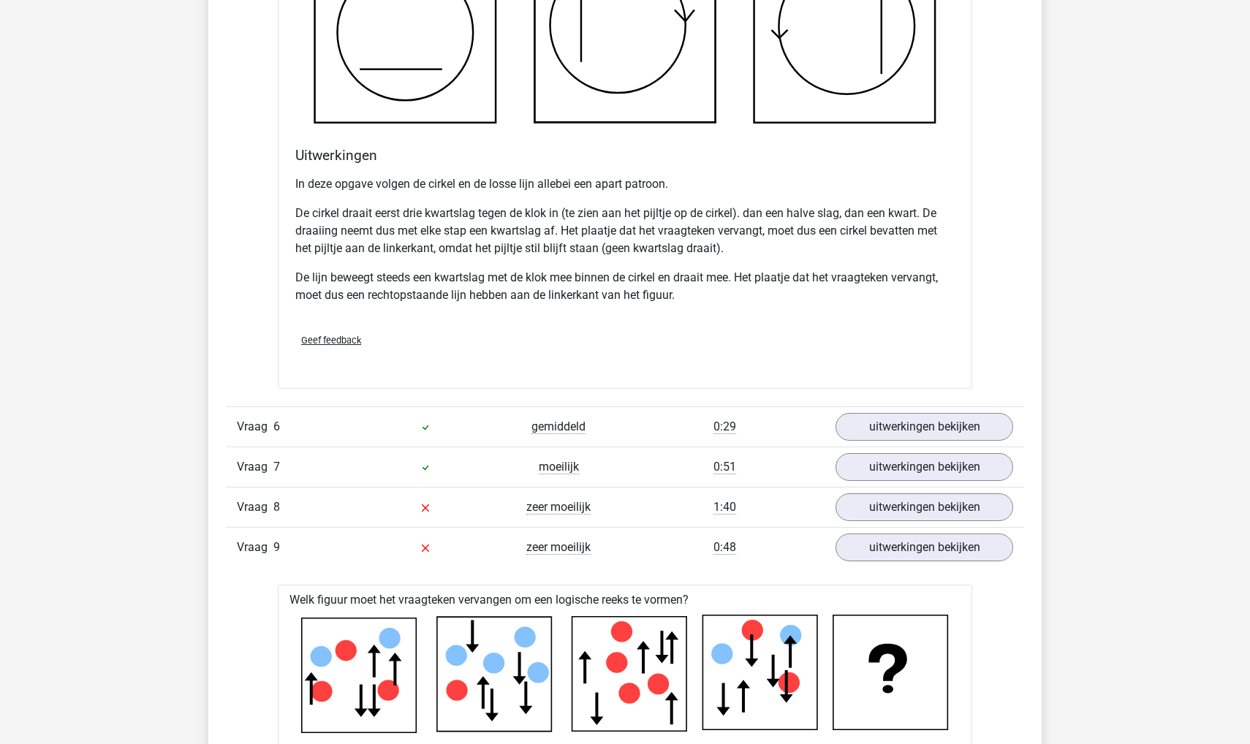
scroll to position [3553, 0]
click at [875, 428] on link "uitwerkingen bekijken" at bounding box center [924, 427] width 204 height 32
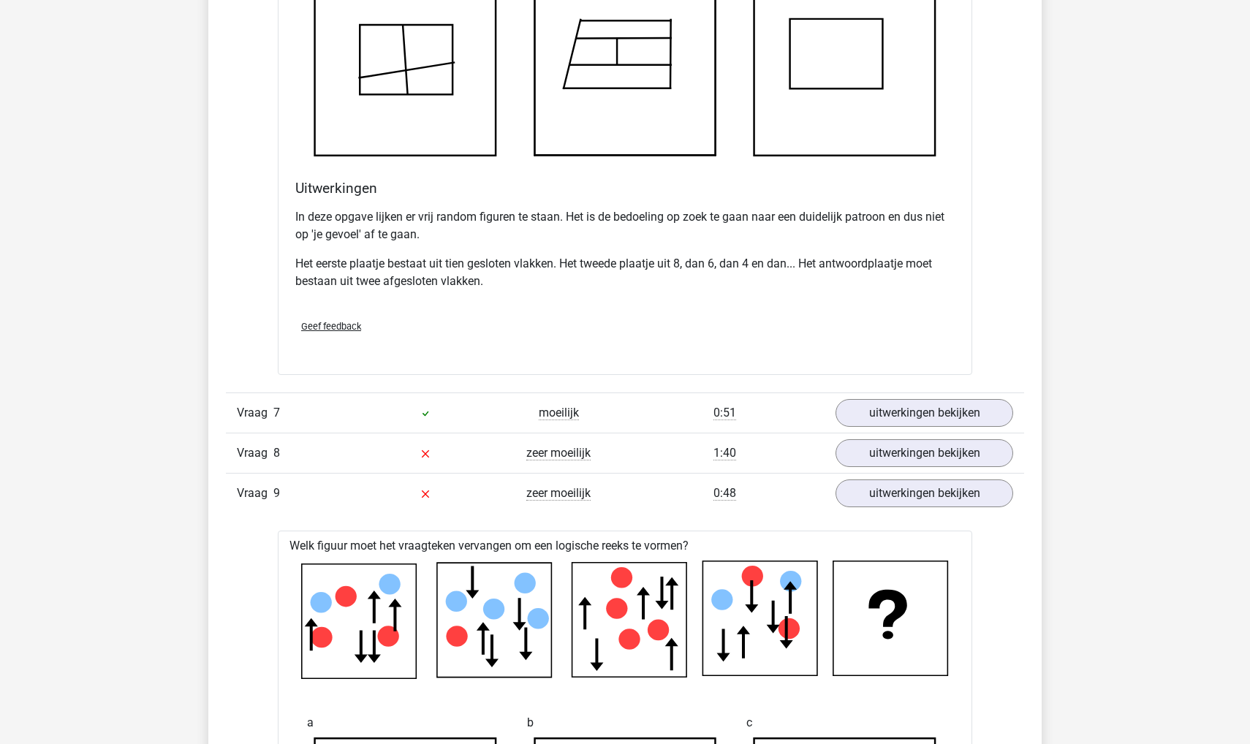
scroll to position [4503, 0]
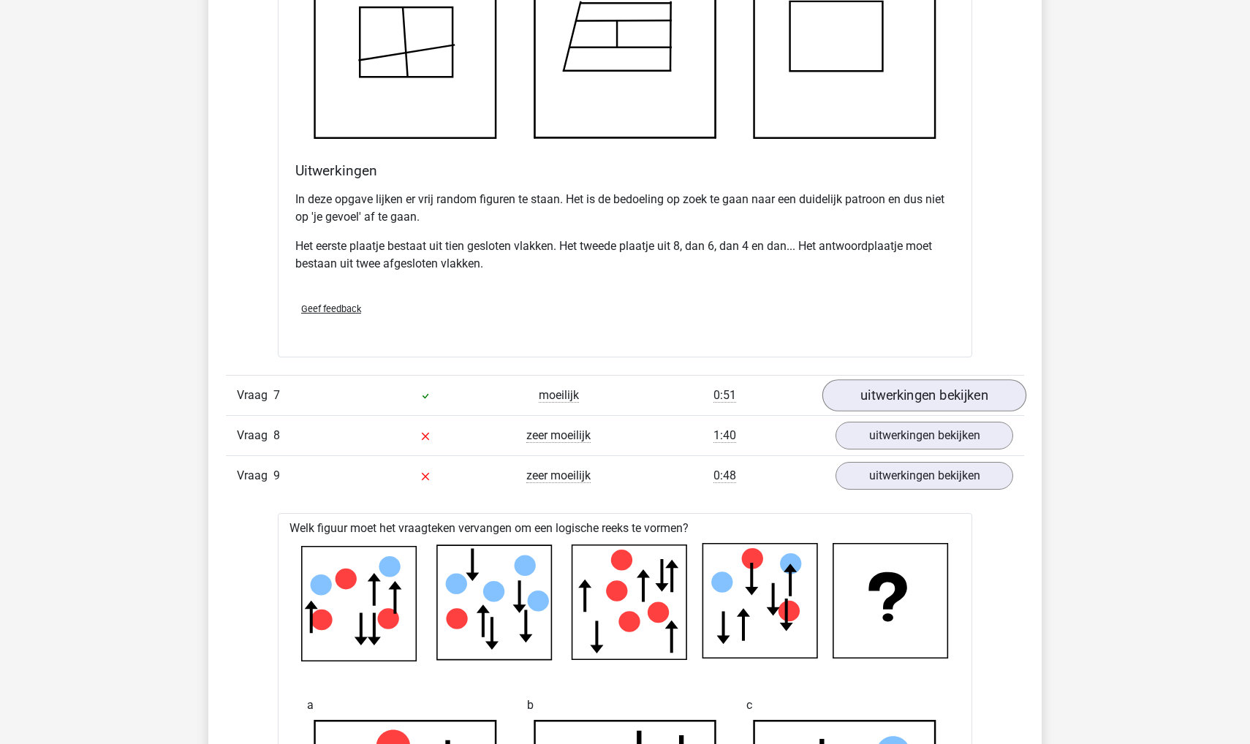
click at [890, 395] on link "uitwerkingen bekijken" at bounding box center [924, 395] width 204 height 32
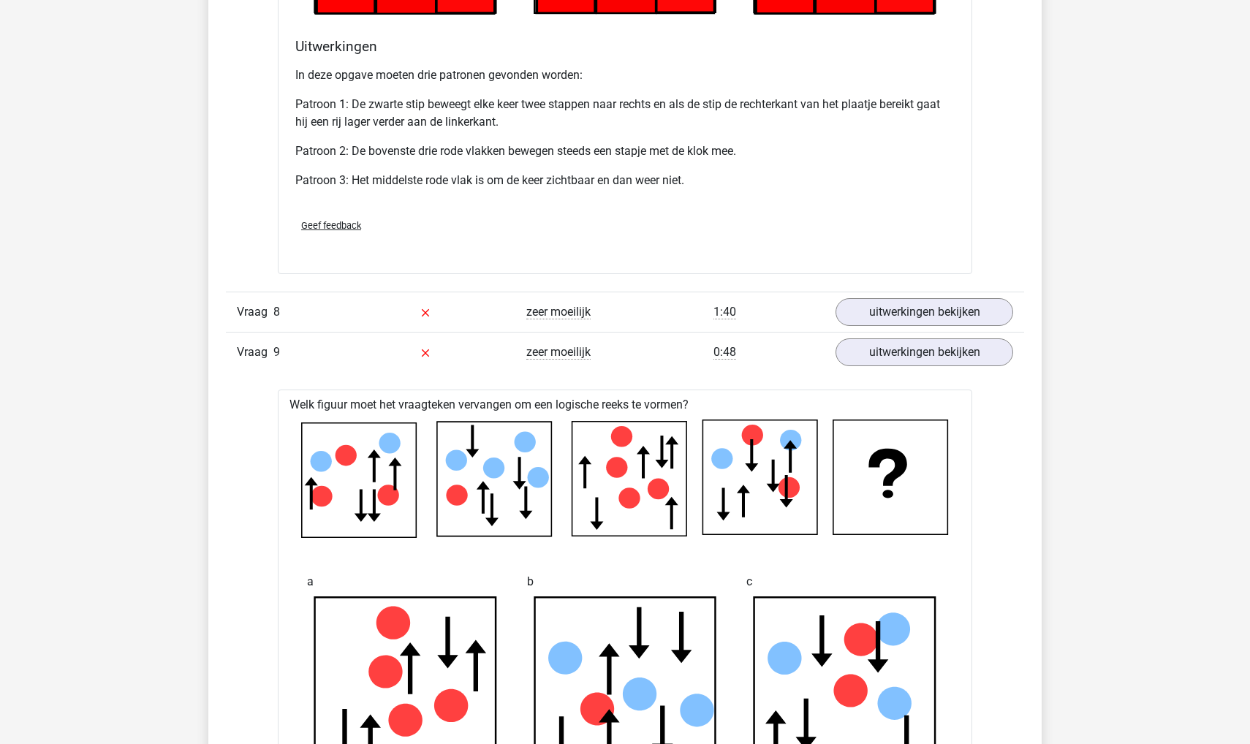
scroll to position [5556, 0]
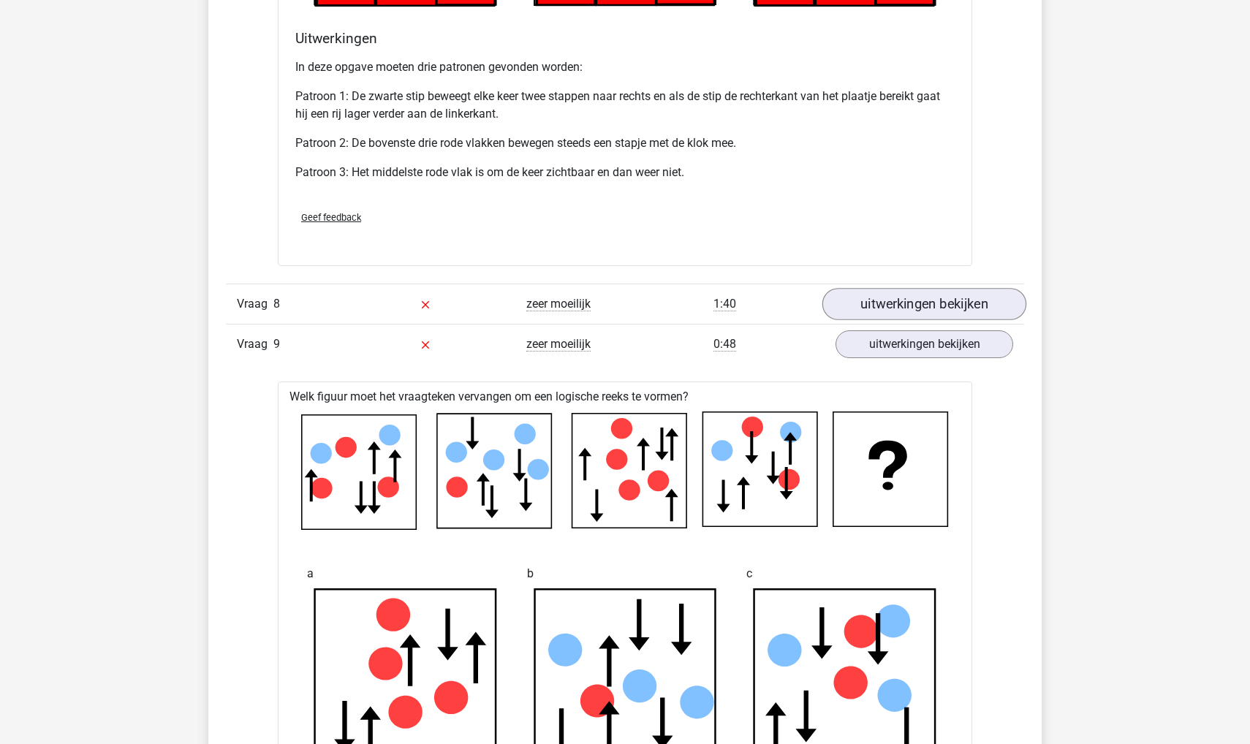
click at [870, 303] on link "uitwerkingen bekijken" at bounding box center [924, 304] width 204 height 32
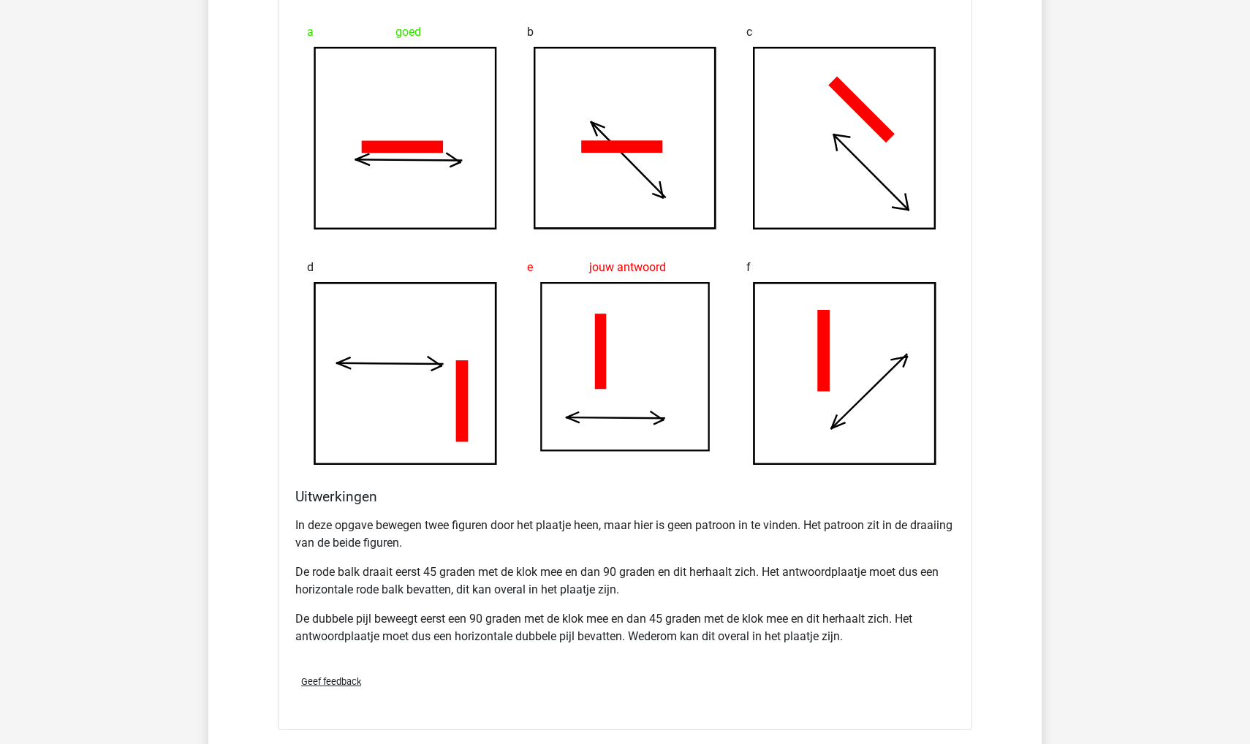
scroll to position [6124, 0]
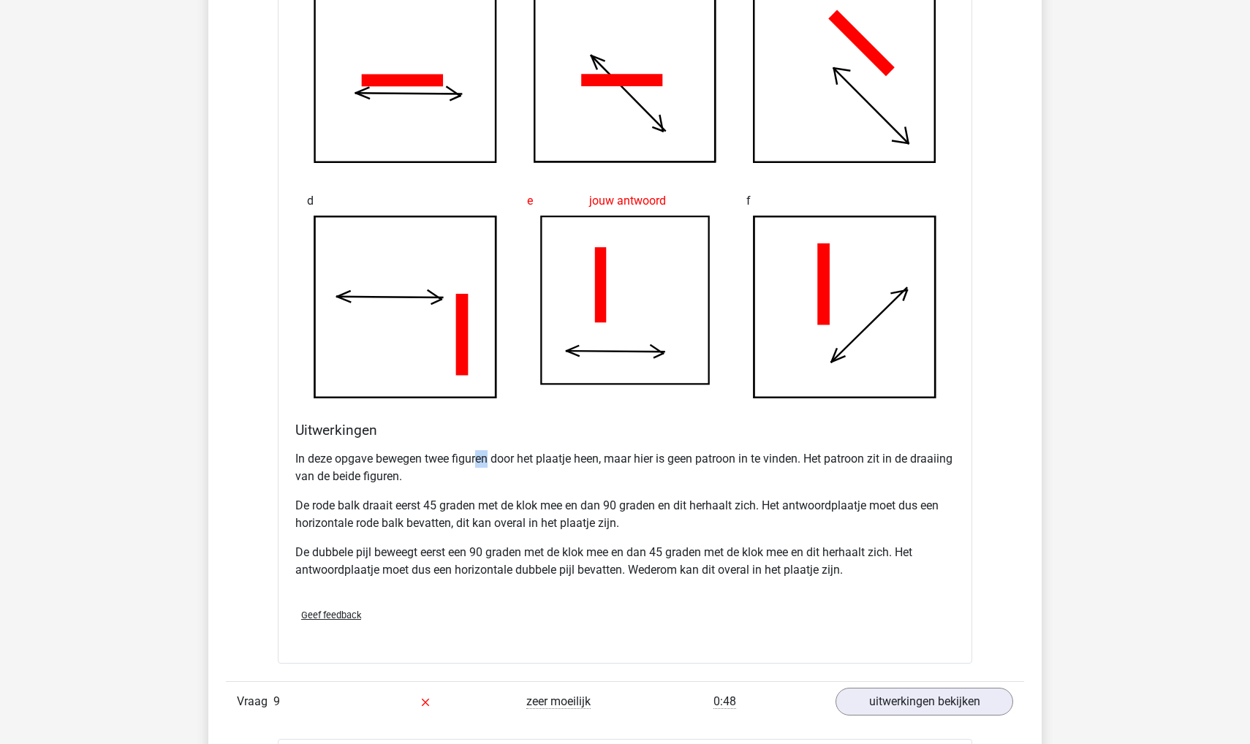
drag, startPoint x: 477, startPoint y: 459, endPoint x: 488, endPoint y: 460, distance: 11.7
click at [488, 460] on p "In deze opgave bewegen twee figuren door het plaatje heen, maar hier is geen pa…" at bounding box center [624, 467] width 659 height 35
click at [535, 501] on p "De rode balk draait eerst 45 graden met de klok mee en dan 90 graden en dit her…" at bounding box center [624, 514] width 659 height 35
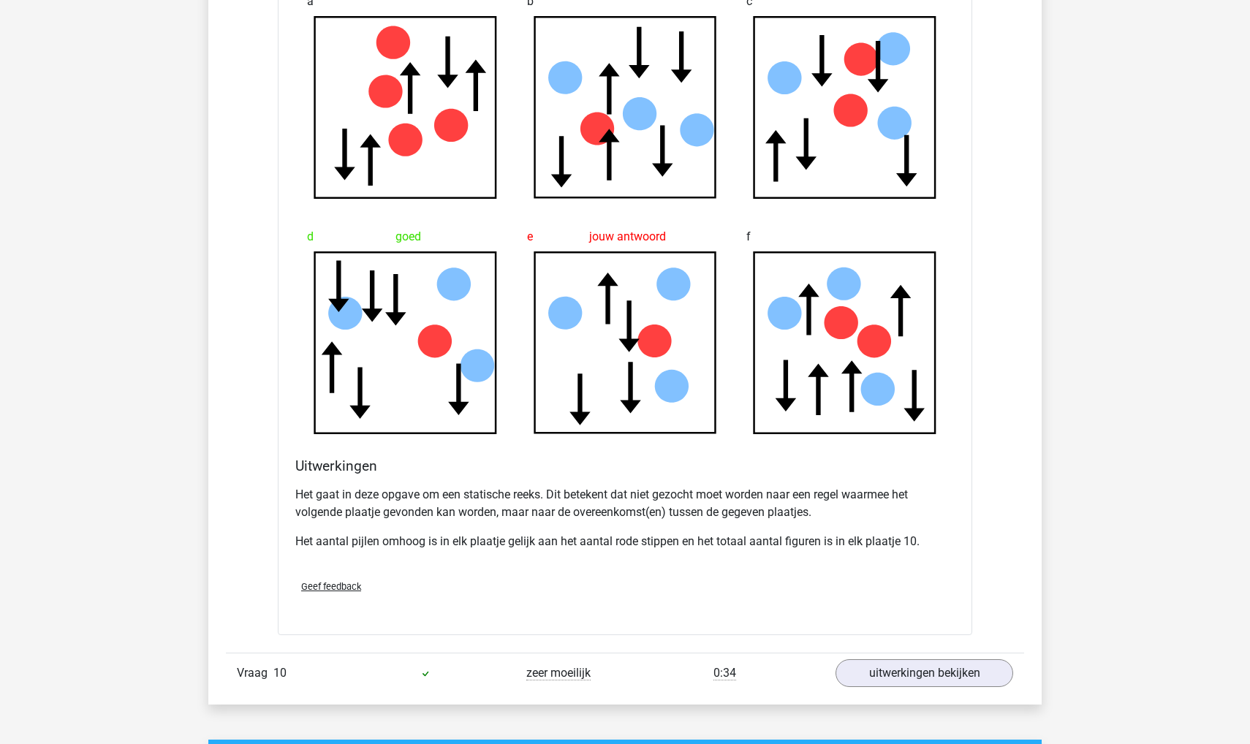
scroll to position [7052, 0]
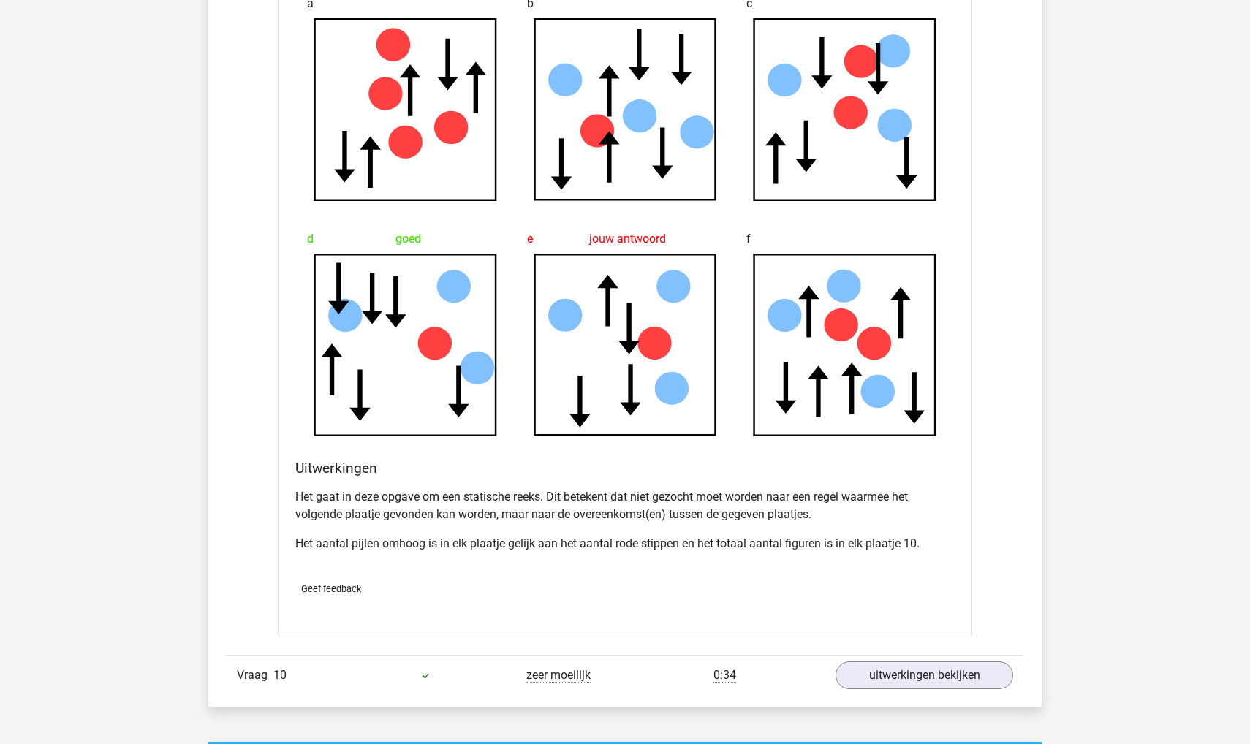
click at [563, 520] on p "Het gaat in deze opgave om een statische reeks. Dit betekent dat niet gezocht m…" at bounding box center [624, 505] width 659 height 35
click at [537, 535] on p "Het aantal pijlen omhoog is in elk plaatje gelijk aan het aantal rode stippen e…" at bounding box center [624, 544] width 659 height 18
click at [537, 538] on p "Het aantal pijlen omhoog is in elk plaatje gelijk aan het aantal rode stippen e…" at bounding box center [624, 544] width 659 height 18
click at [512, 536] on p "Het aantal pijlen omhoog is in elk plaatje gelijk aan het aantal rode stippen e…" at bounding box center [624, 544] width 659 height 18
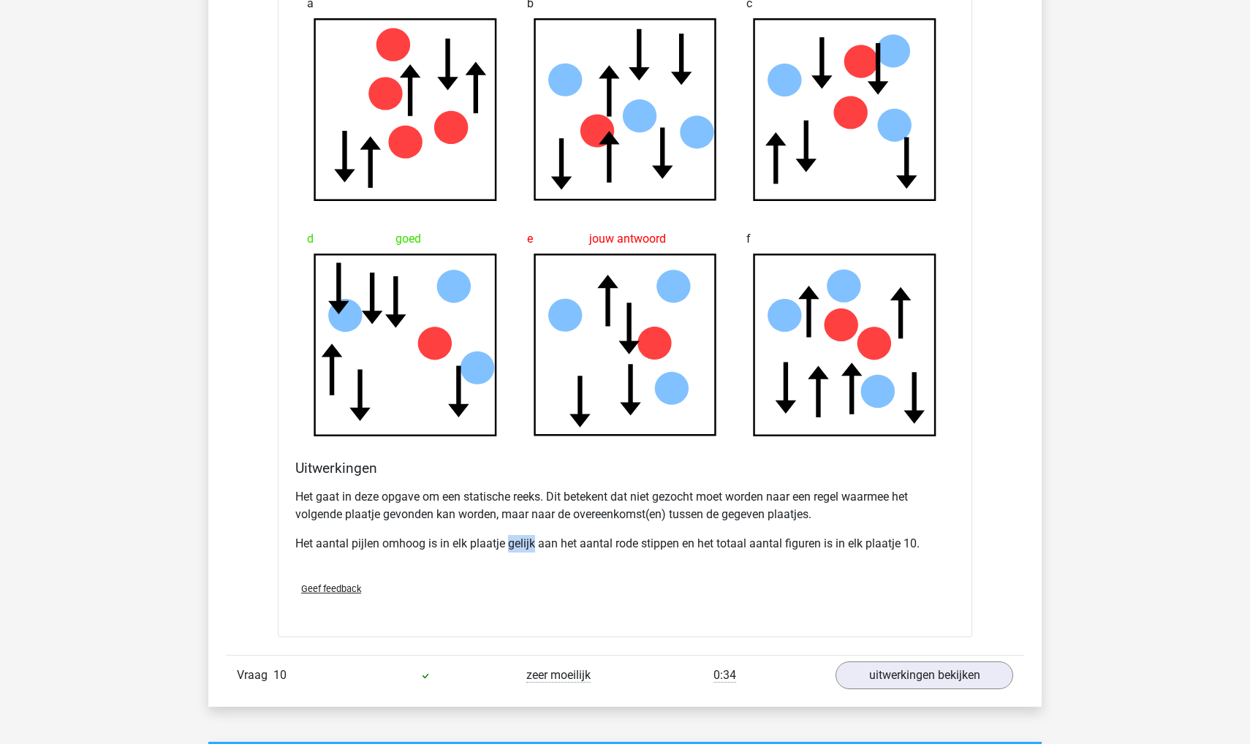
click at [512, 536] on p "Het aantal pijlen omhoog is in elk plaatje gelijk aan het aantal rode stippen e…" at bounding box center [624, 544] width 659 height 18
click at [549, 535] on p "Het aantal pijlen omhoog is in elk plaatje gelijk aan het aantal rode stippen e…" at bounding box center [624, 544] width 659 height 18
click at [583, 535] on p "Het aantal pijlen omhoog is in elk plaatje gelijk aan het aantal rode stippen e…" at bounding box center [624, 544] width 659 height 18
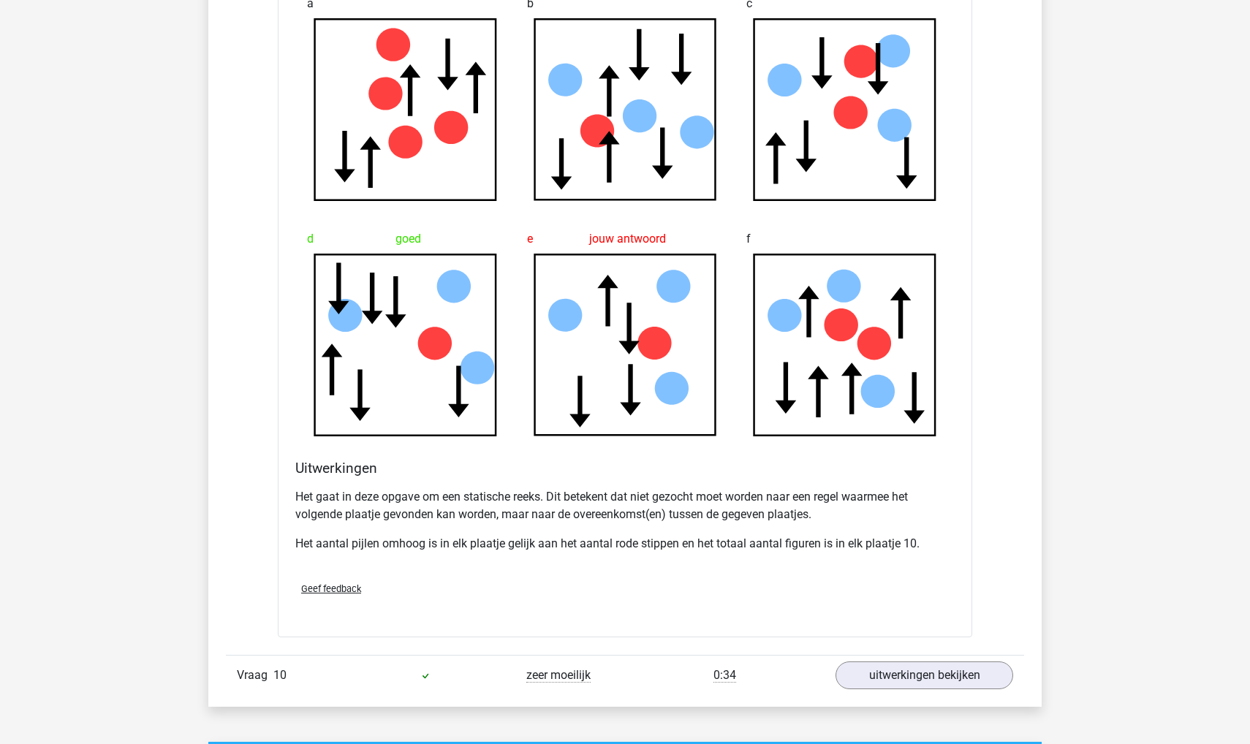
click at [615, 527] on div "Het gaat in deze opgave om een statische reeks. Dit betekent dat niet gezocht m…" at bounding box center [624, 526] width 659 height 88
click at [599, 530] on div "Het gaat in deze opgave om een statische reeks. Dit betekent dat niet gezocht m…" at bounding box center [624, 526] width 659 height 88
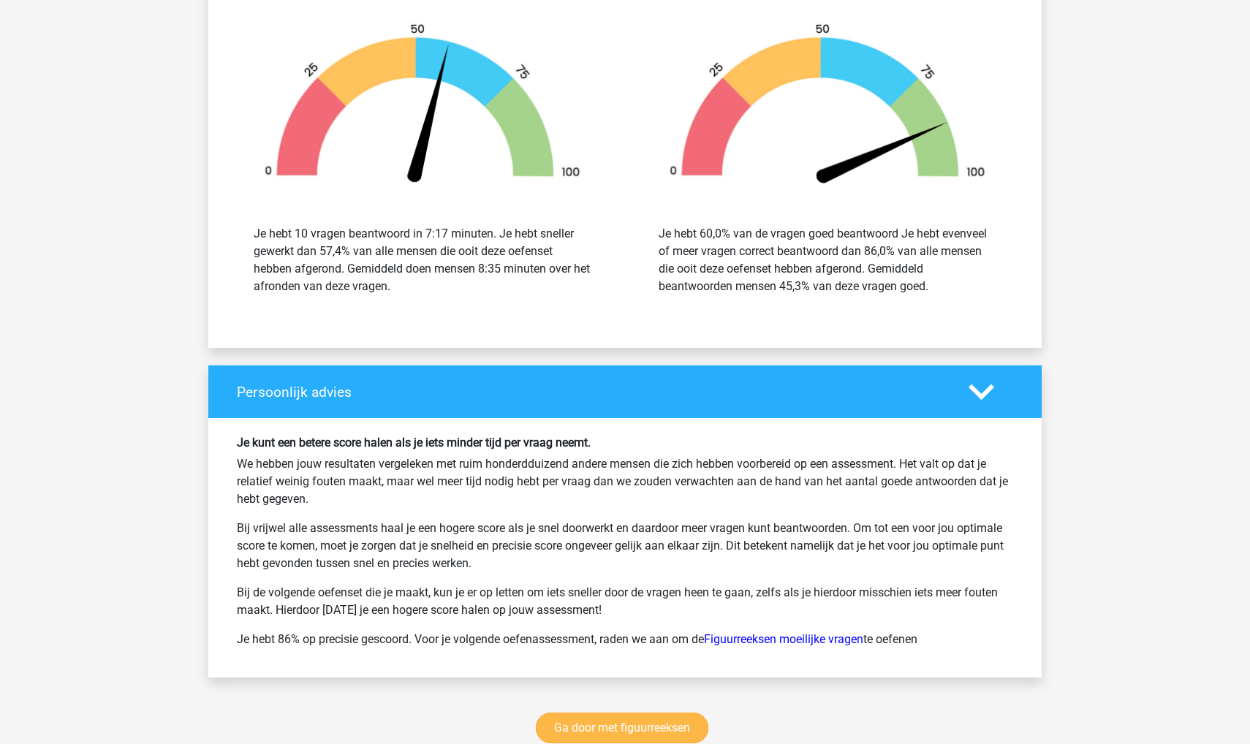
scroll to position [7920, 0]
click at [550, 733] on link "Ga door met figuurreeksen" at bounding box center [622, 728] width 172 height 31
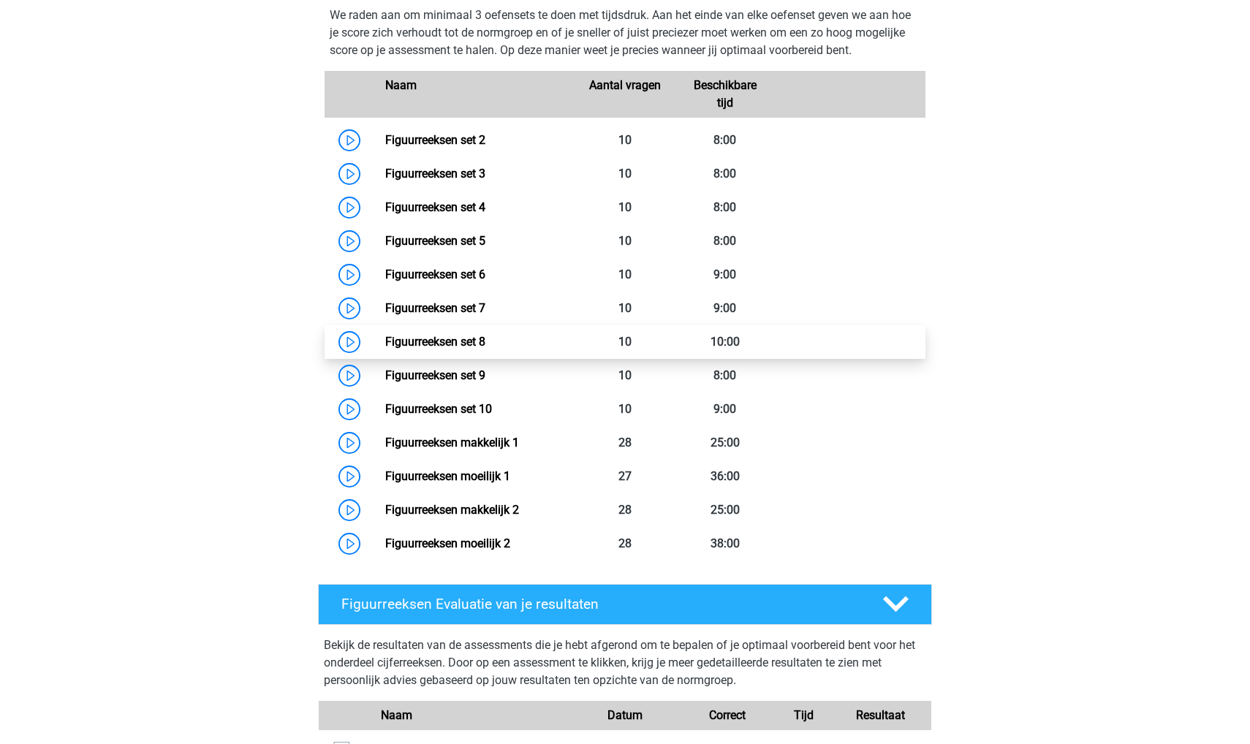
scroll to position [680, 0]
